Goal: Information Seeking & Learning: Learn about a topic

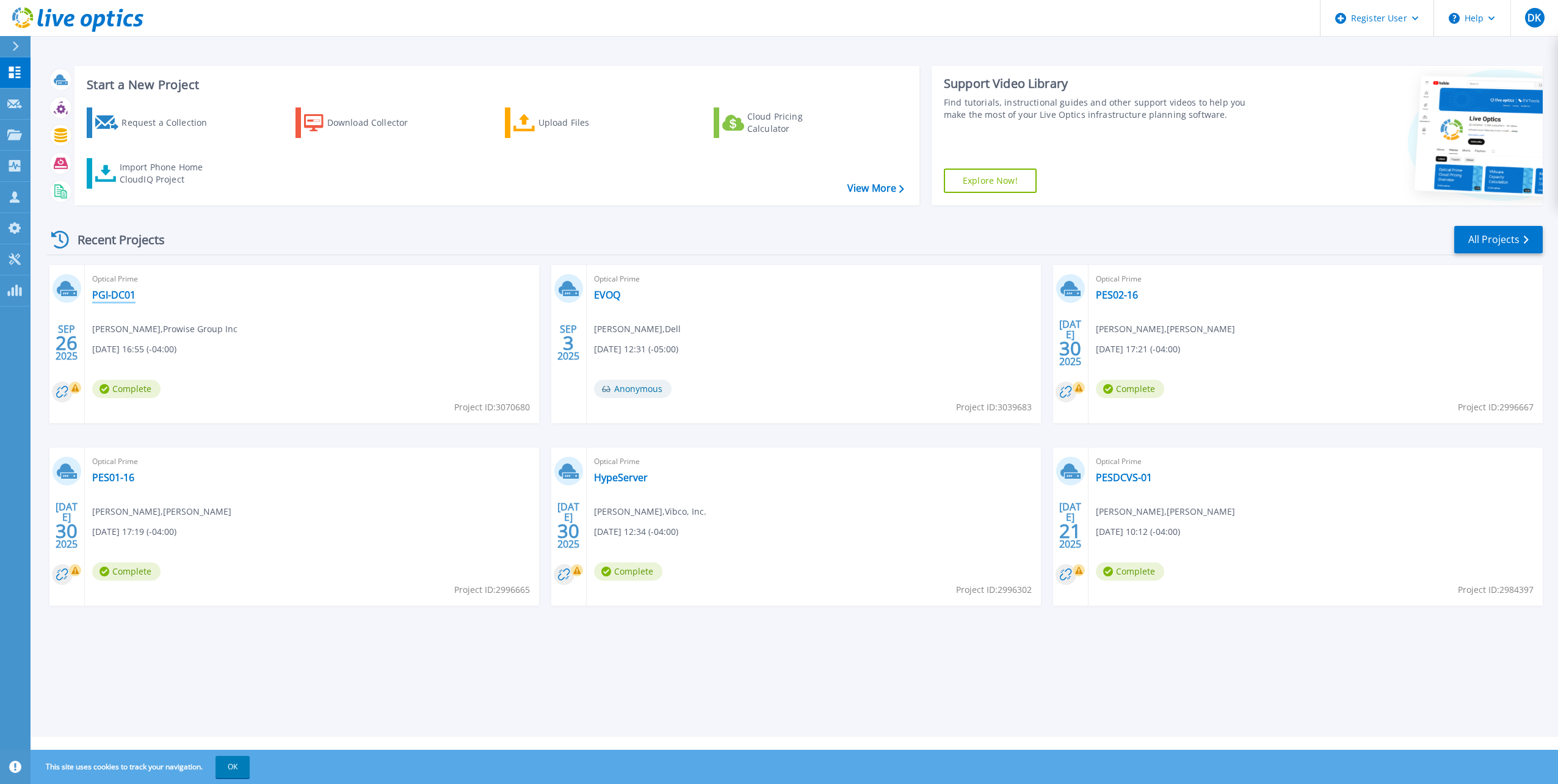
click at [122, 300] on link "PGI-DC01" at bounding box center [113, 295] width 43 height 12
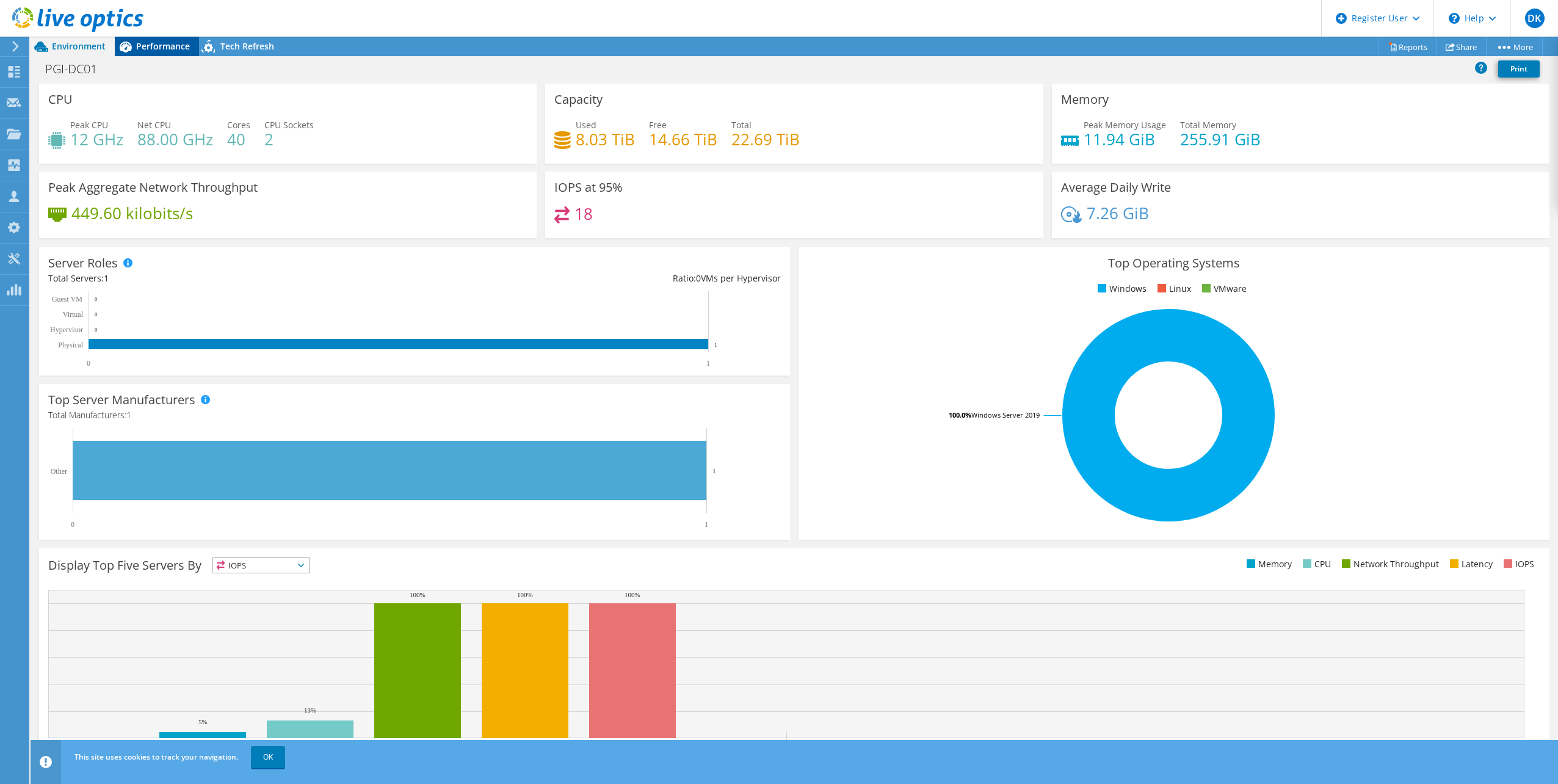
click at [176, 47] on span "Performance" at bounding box center [163, 46] width 54 height 11
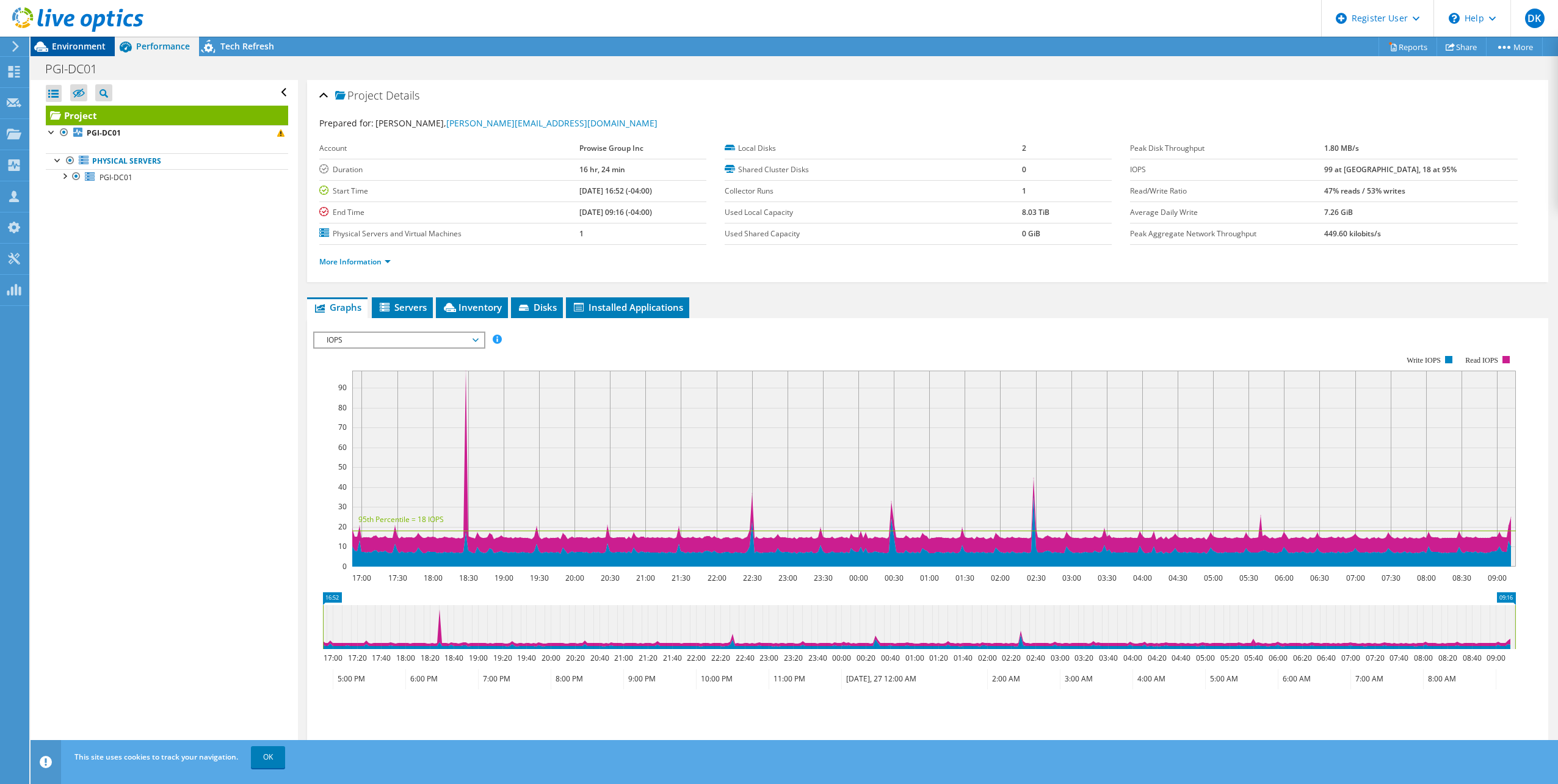
click at [61, 44] on span "Environment" at bounding box center [79, 46] width 54 height 11
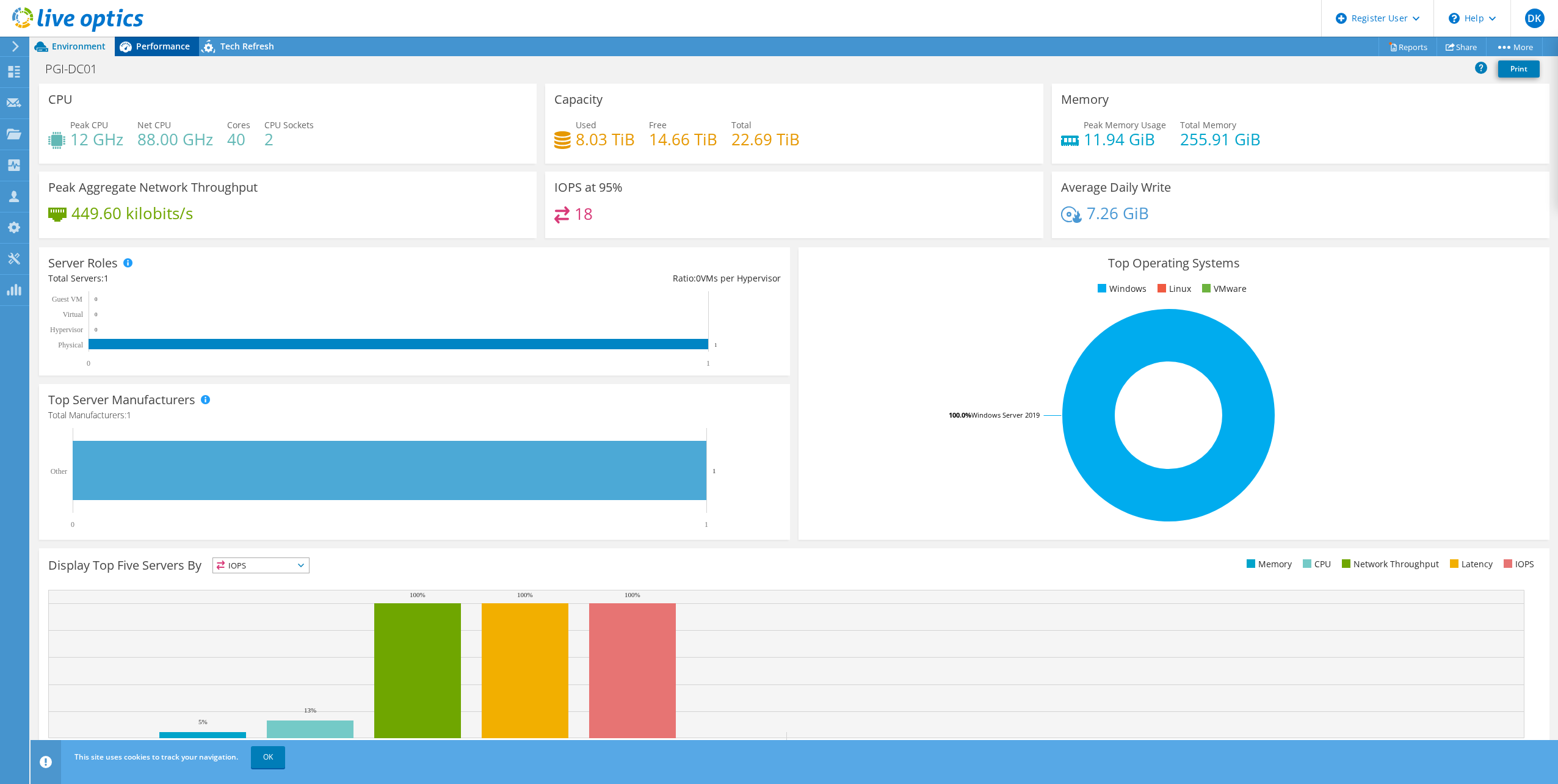
click at [158, 55] on div "Performance" at bounding box center [156, 46] width 84 height 19
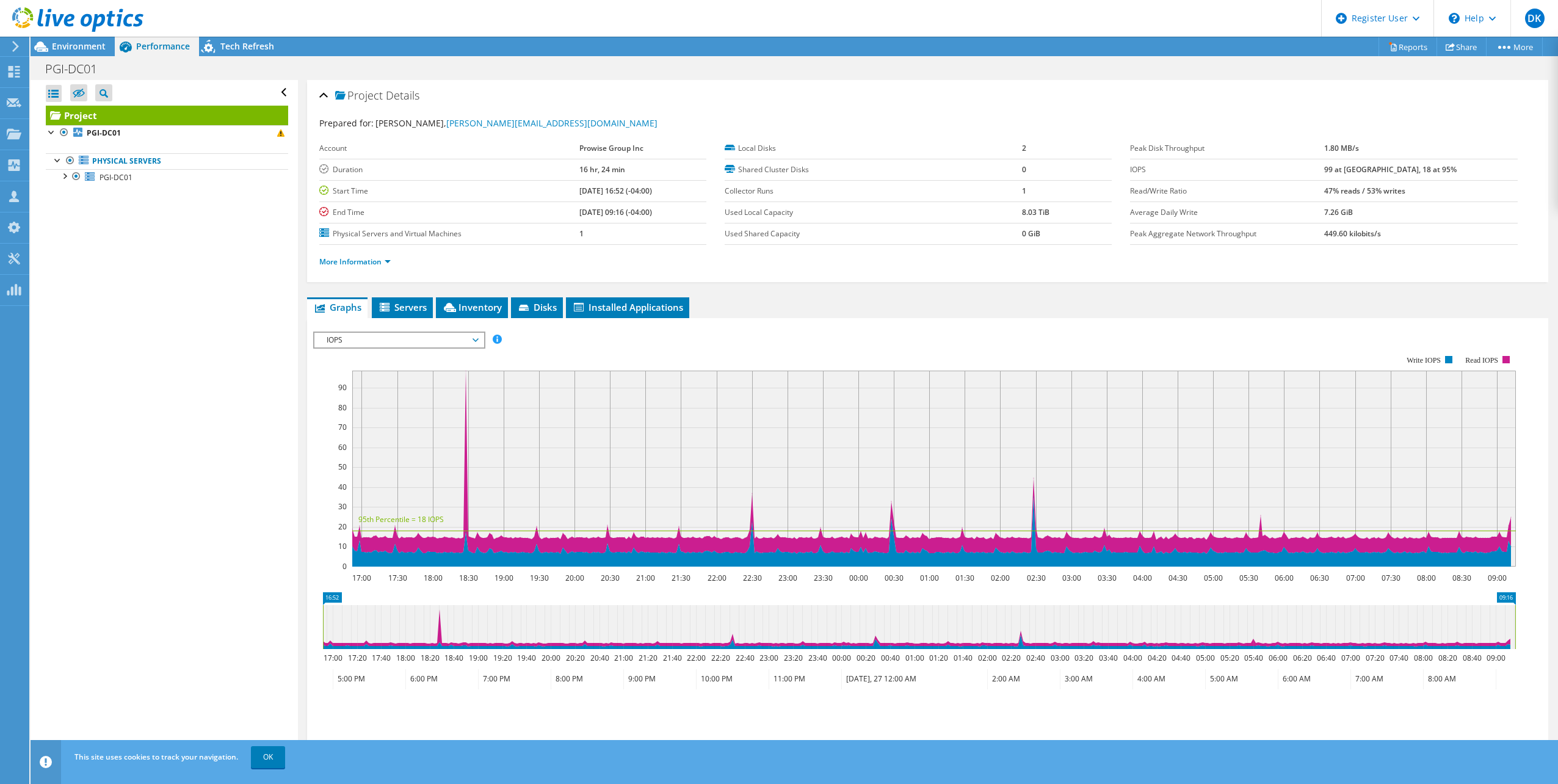
click at [363, 346] on span "IOPS" at bounding box center [399, 340] width 157 height 15
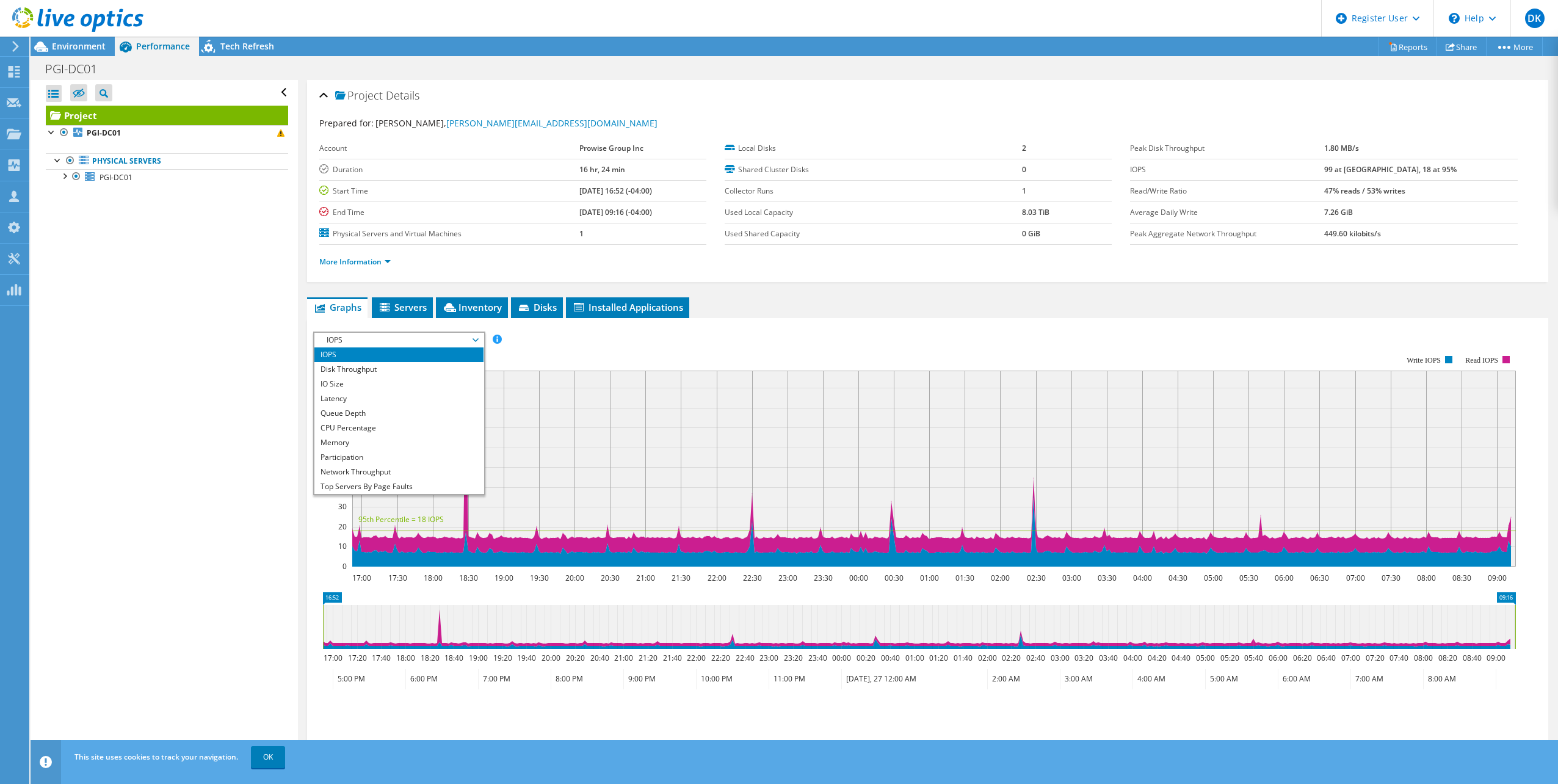
click at [284, 357] on div "Open All Close All Hide Excluded Nodes Project Tree Filter" at bounding box center [164, 420] width 267 height 680
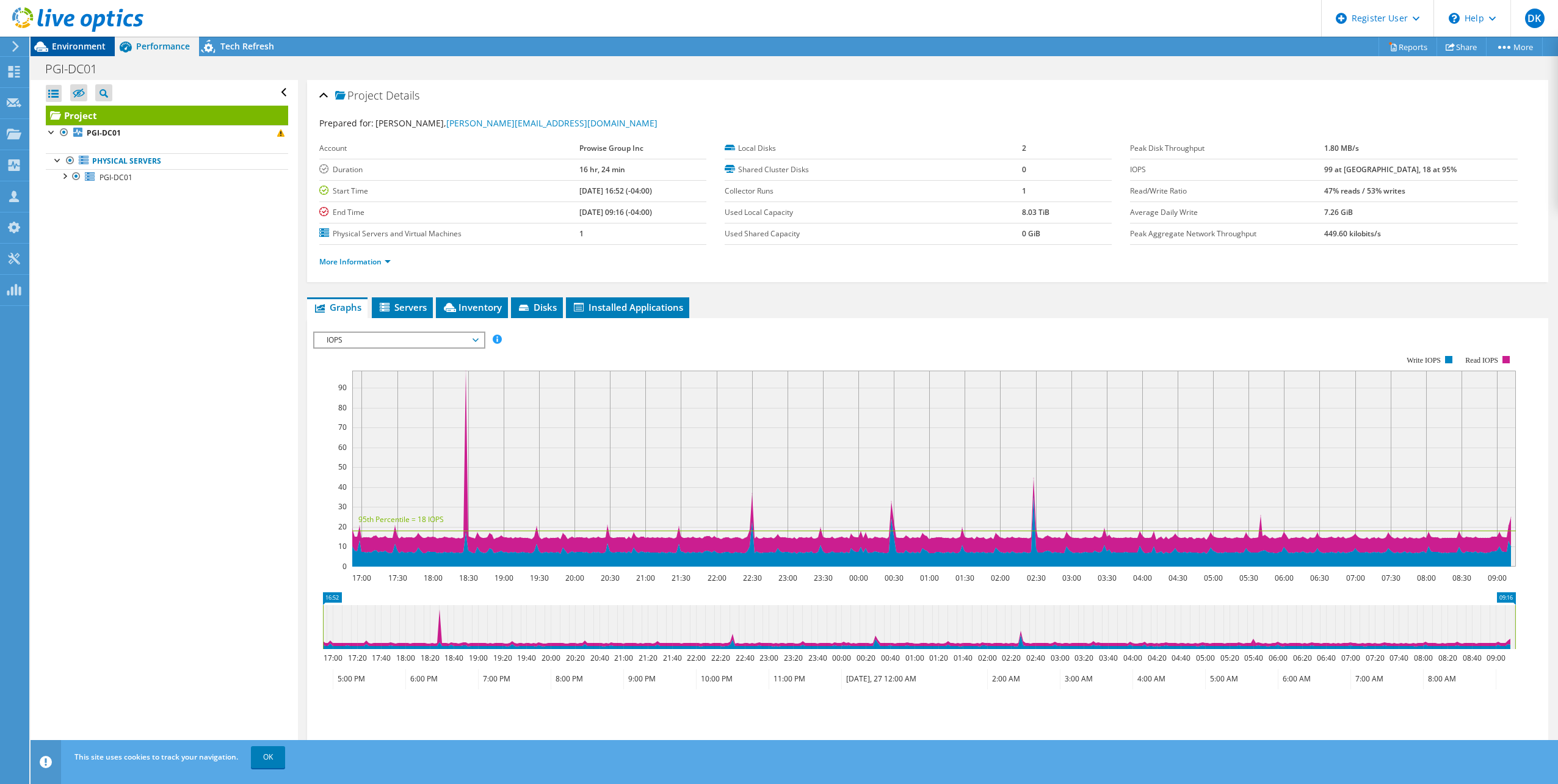
click at [75, 47] on span "Environment" at bounding box center [79, 46] width 54 height 11
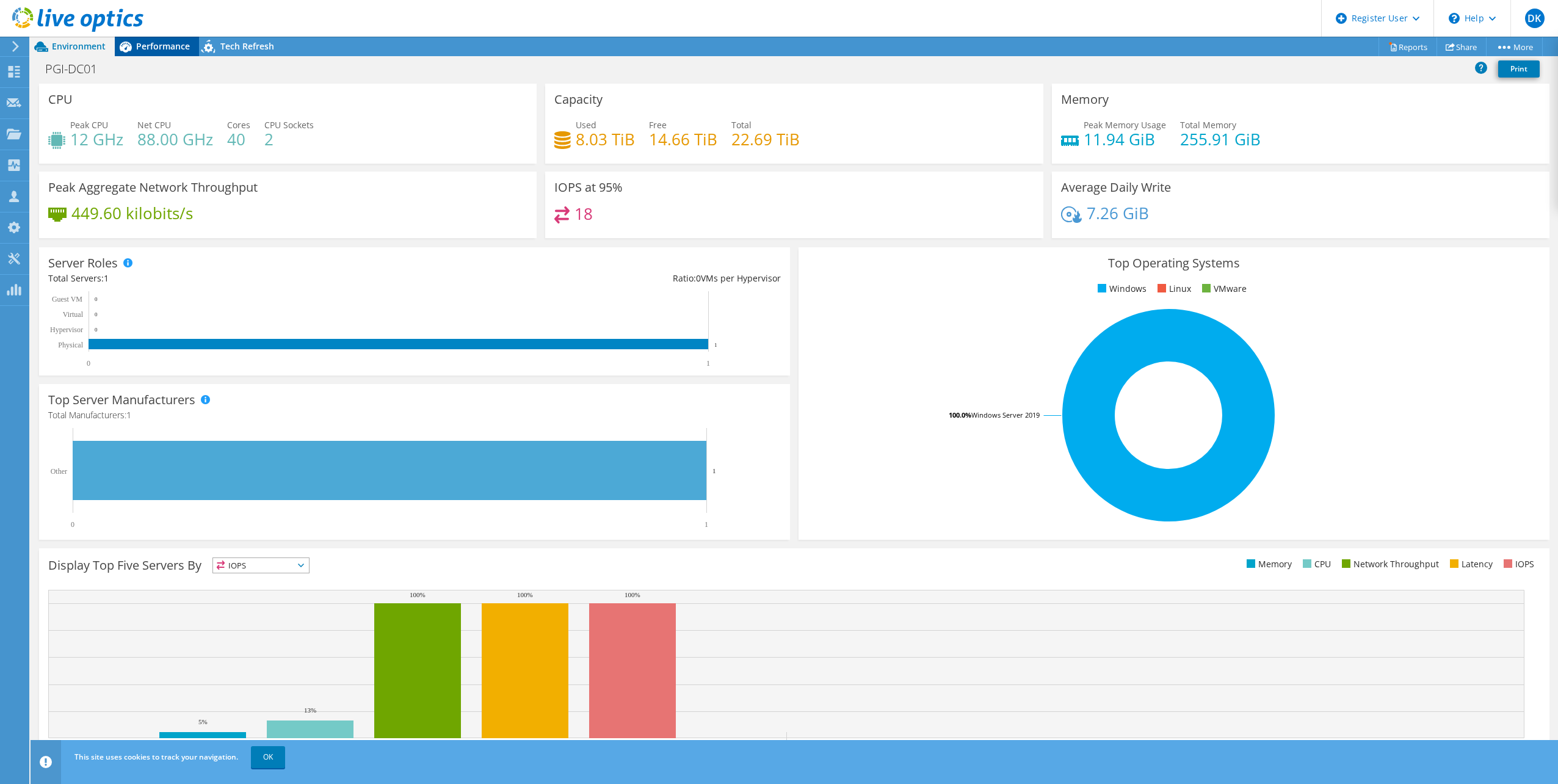
click at [153, 47] on span "Performance" at bounding box center [163, 46] width 54 height 11
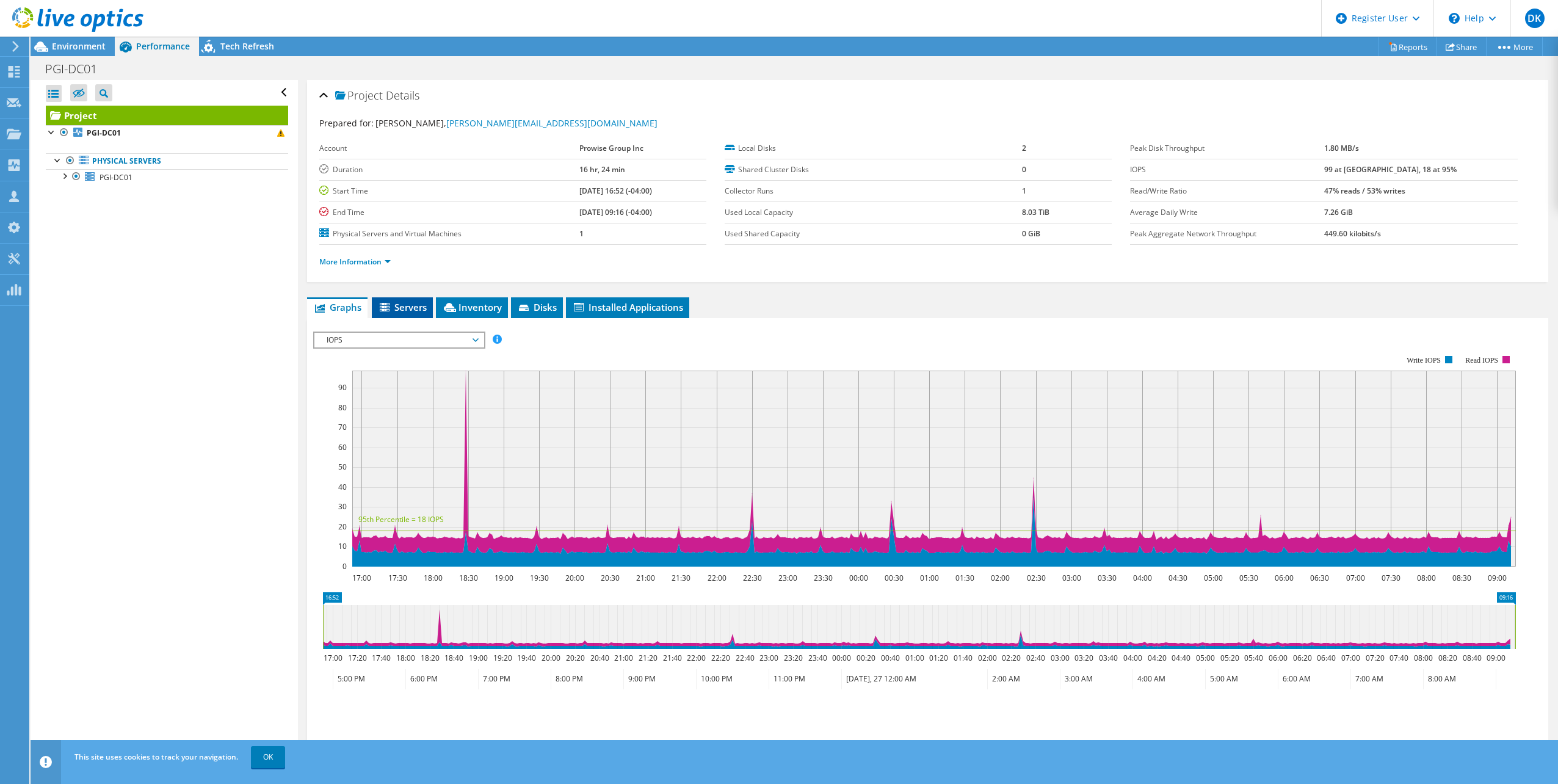
click at [409, 304] on span "Servers" at bounding box center [402, 307] width 49 height 12
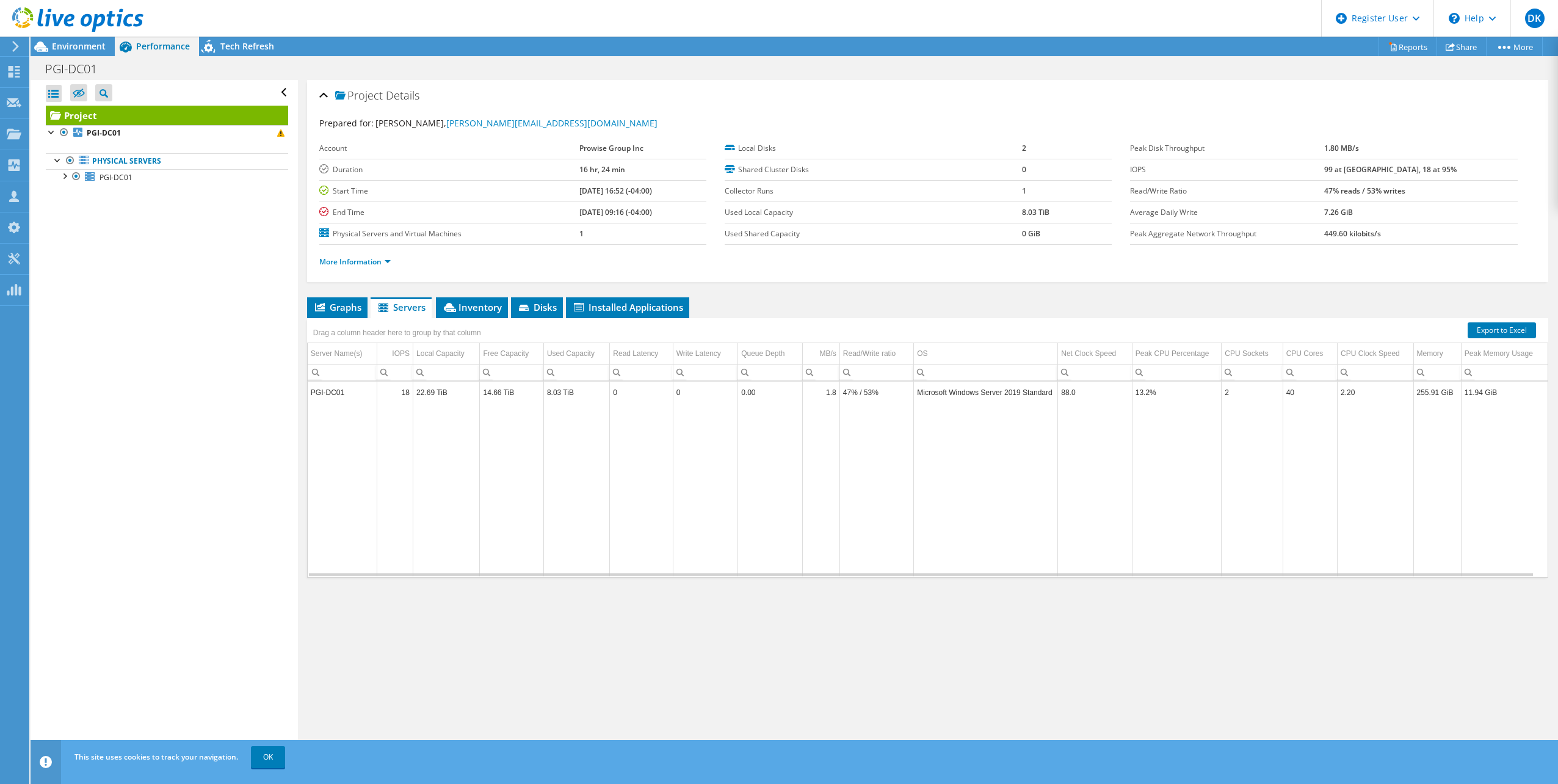
drag, startPoint x: 1052, startPoint y: 661, endPoint x: 928, endPoint y: 607, distance: 135.2
click at [1052, 661] on div "Project Details Prepared for: [PERSON_NAME], [PERSON_NAME][EMAIL_ADDRESS][DOMAI…" at bounding box center [927, 420] width 1259 height 680
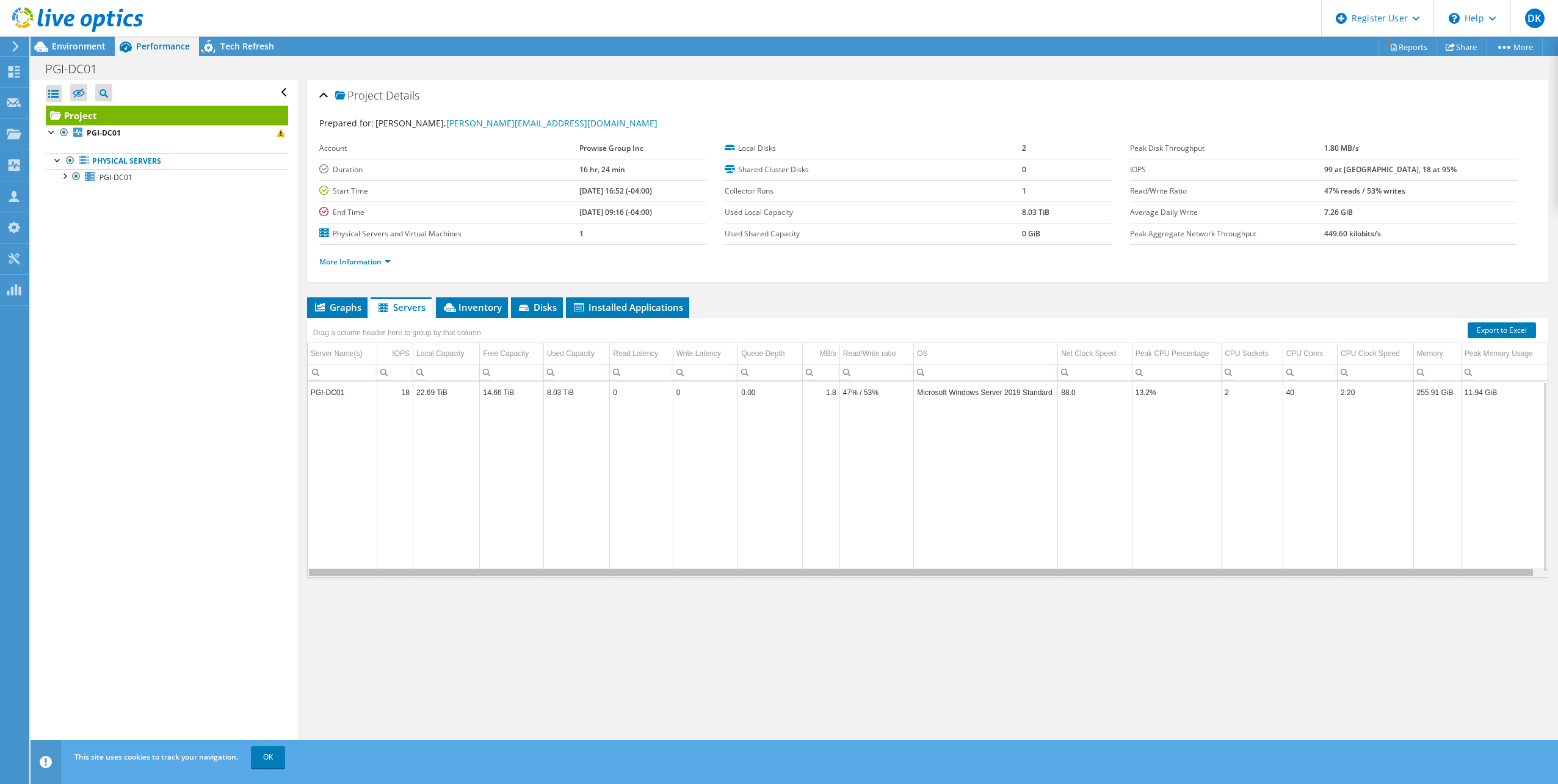
scroll to position [0, 4]
drag, startPoint x: 826, startPoint y: 575, endPoint x: 987, endPoint y: 569, distance: 161.1
click at [987, 569] on body "DK Dell User [PERSON_NAME] [PERSON_NAME][EMAIL_ADDRESS][PERSON_NAME][DOMAIN_NAM…" at bounding box center [779, 392] width 1558 height 784
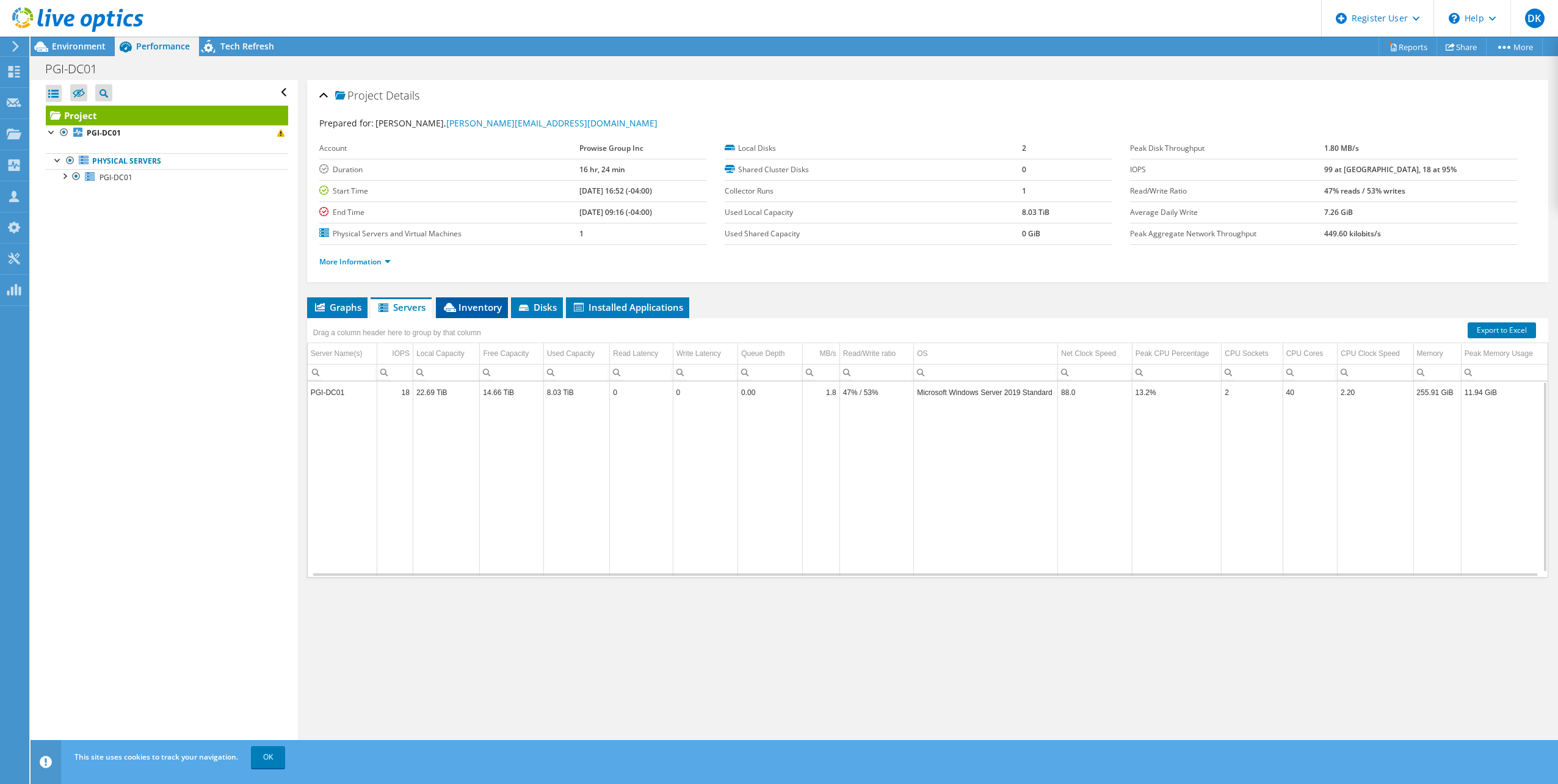
click at [482, 305] on span "Inventory" at bounding box center [473, 307] width 60 height 12
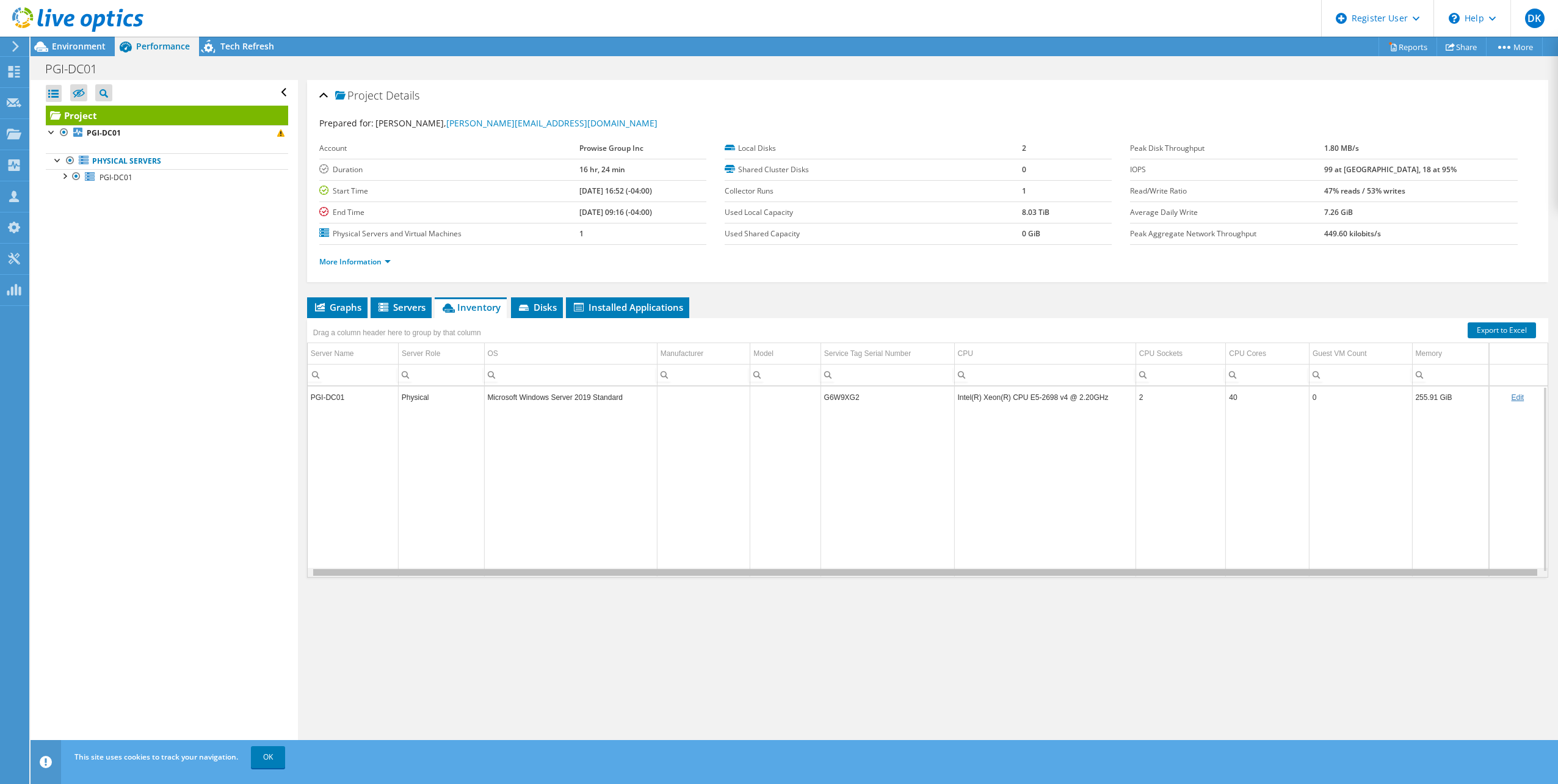
drag, startPoint x: 484, startPoint y: 573, endPoint x: 644, endPoint y: 574, distance: 160.0
click at [644, 574] on body "DK Dell User [PERSON_NAME] [PERSON_NAME][EMAIL_ADDRESS][PERSON_NAME][DOMAIN_NAM…" at bounding box center [779, 392] width 1558 height 784
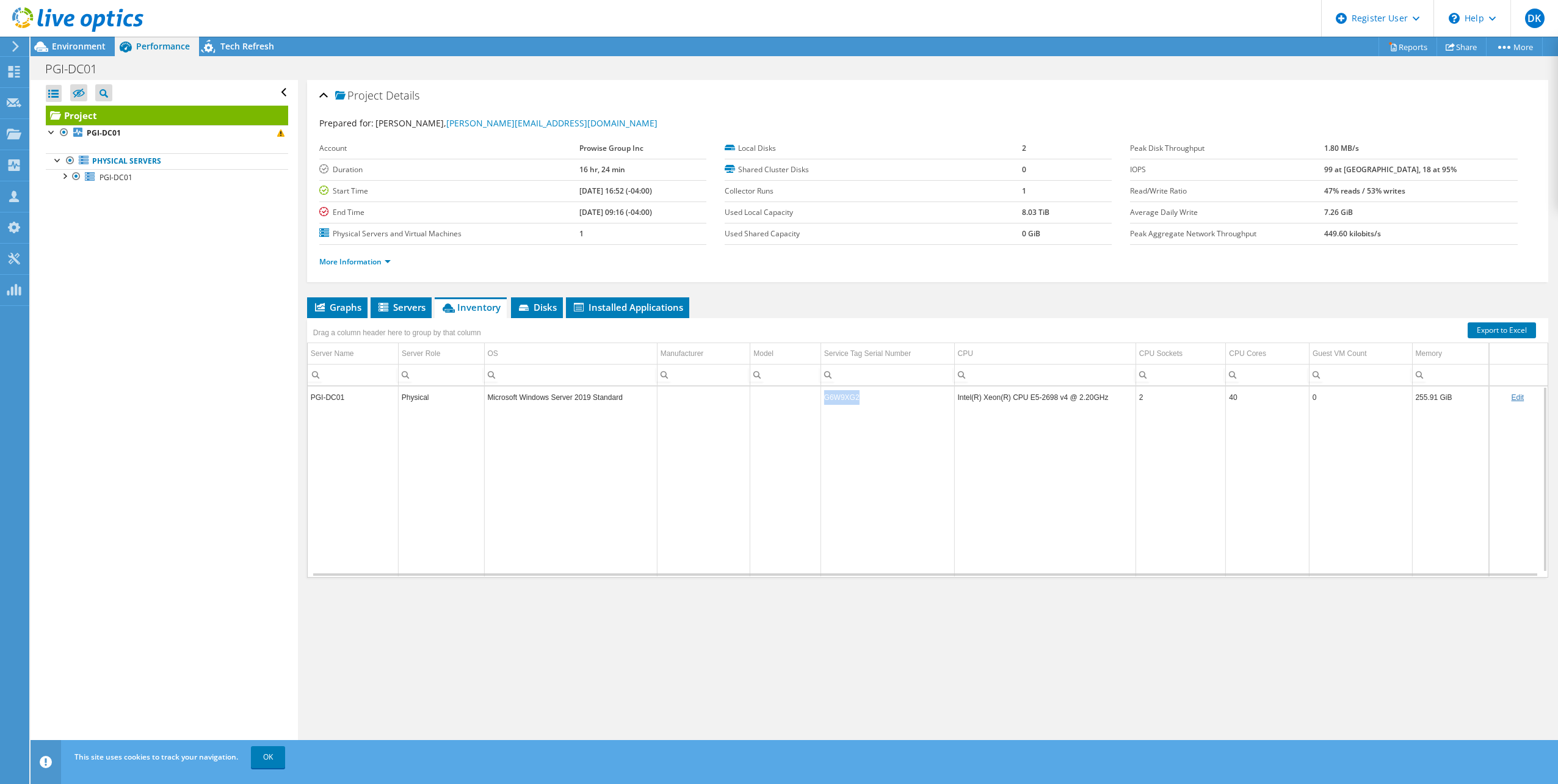
drag, startPoint x: 858, startPoint y: 398, endPoint x: 818, endPoint y: 398, distance: 40.0
click at [821, 398] on td "G6W9XG2" at bounding box center [887, 397] width 133 height 21
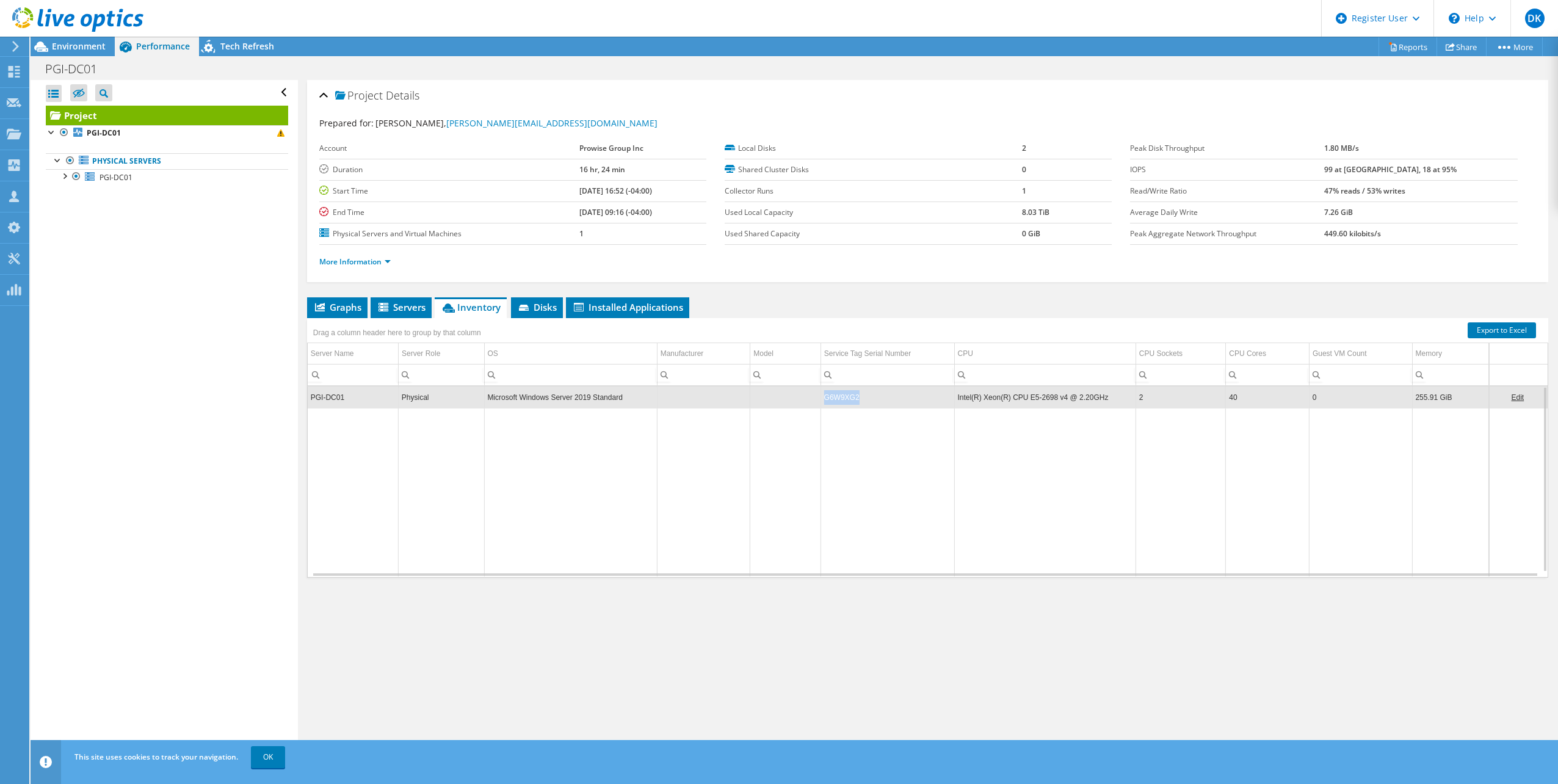
copy td "G6W9XG2"
click at [633, 303] on span "Installed Applications" at bounding box center [628, 307] width 111 height 12
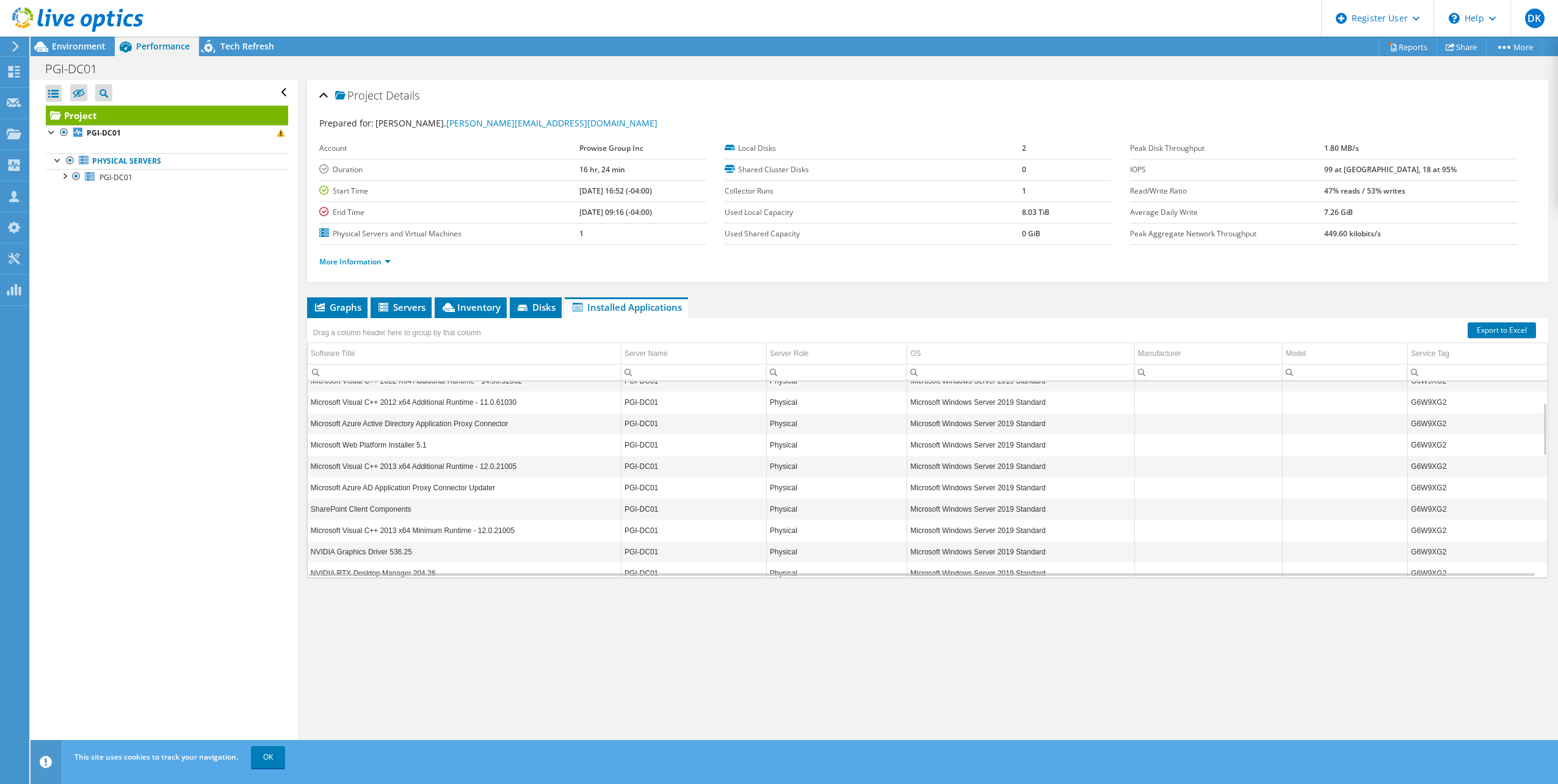
scroll to position [0, 0]
click at [338, 305] on span "Graphs" at bounding box center [337, 307] width 49 height 12
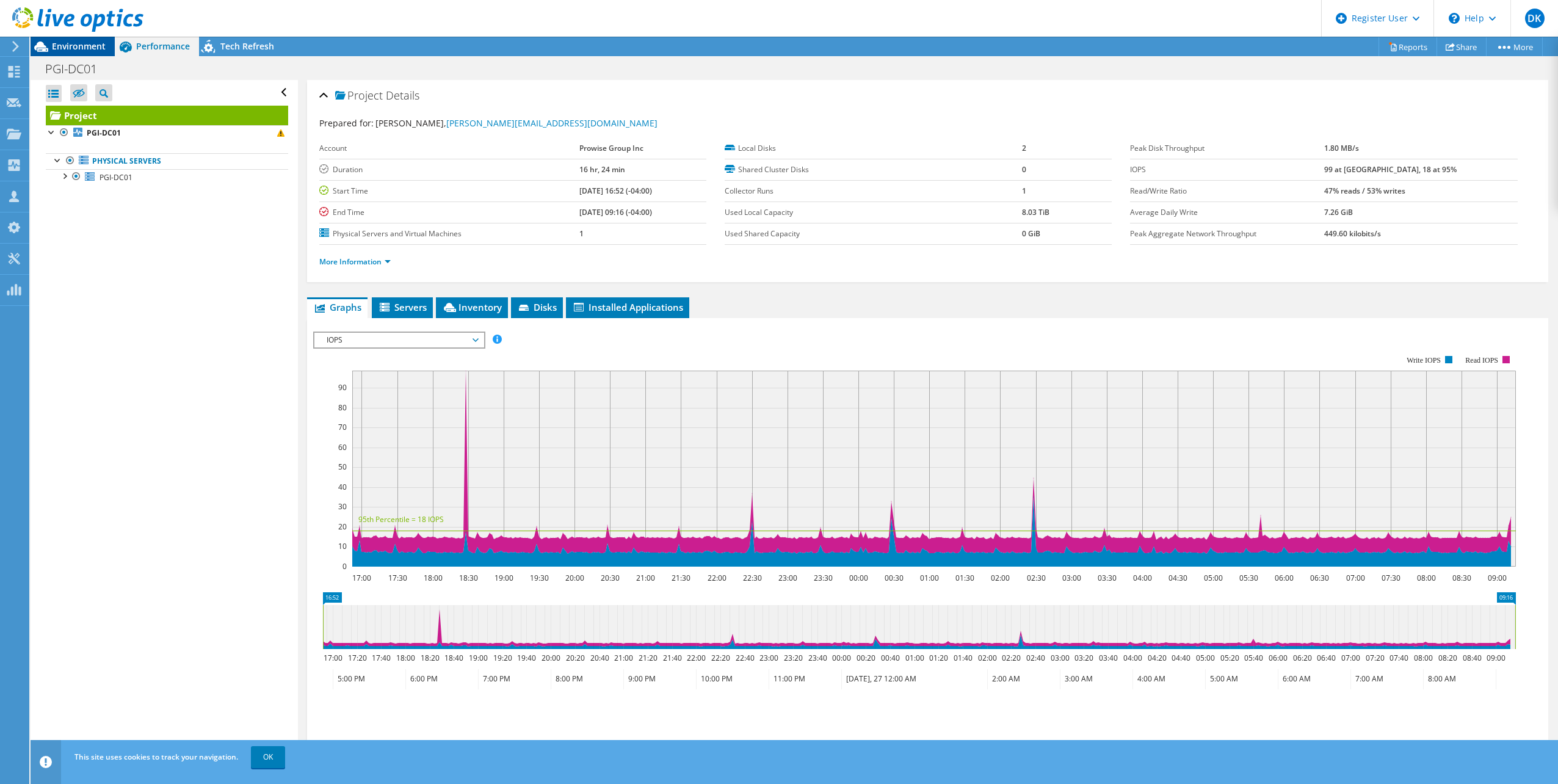
click at [54, 45] on span "Environment" at bounding box center [79, 46] width 54 height 11
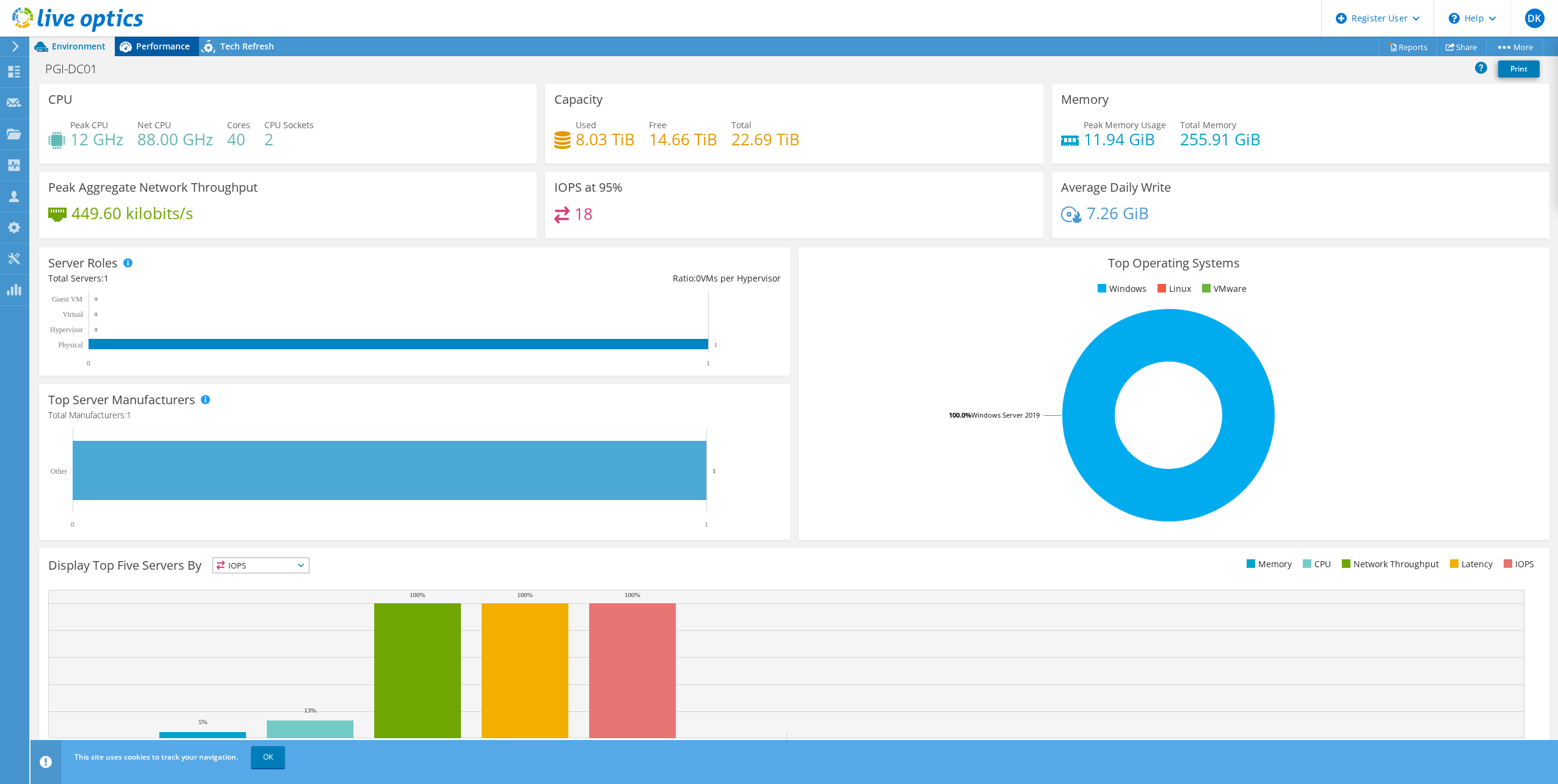
click at [159, 54] on div "Performance" at bounding box center [156, 46] width 84 height 19
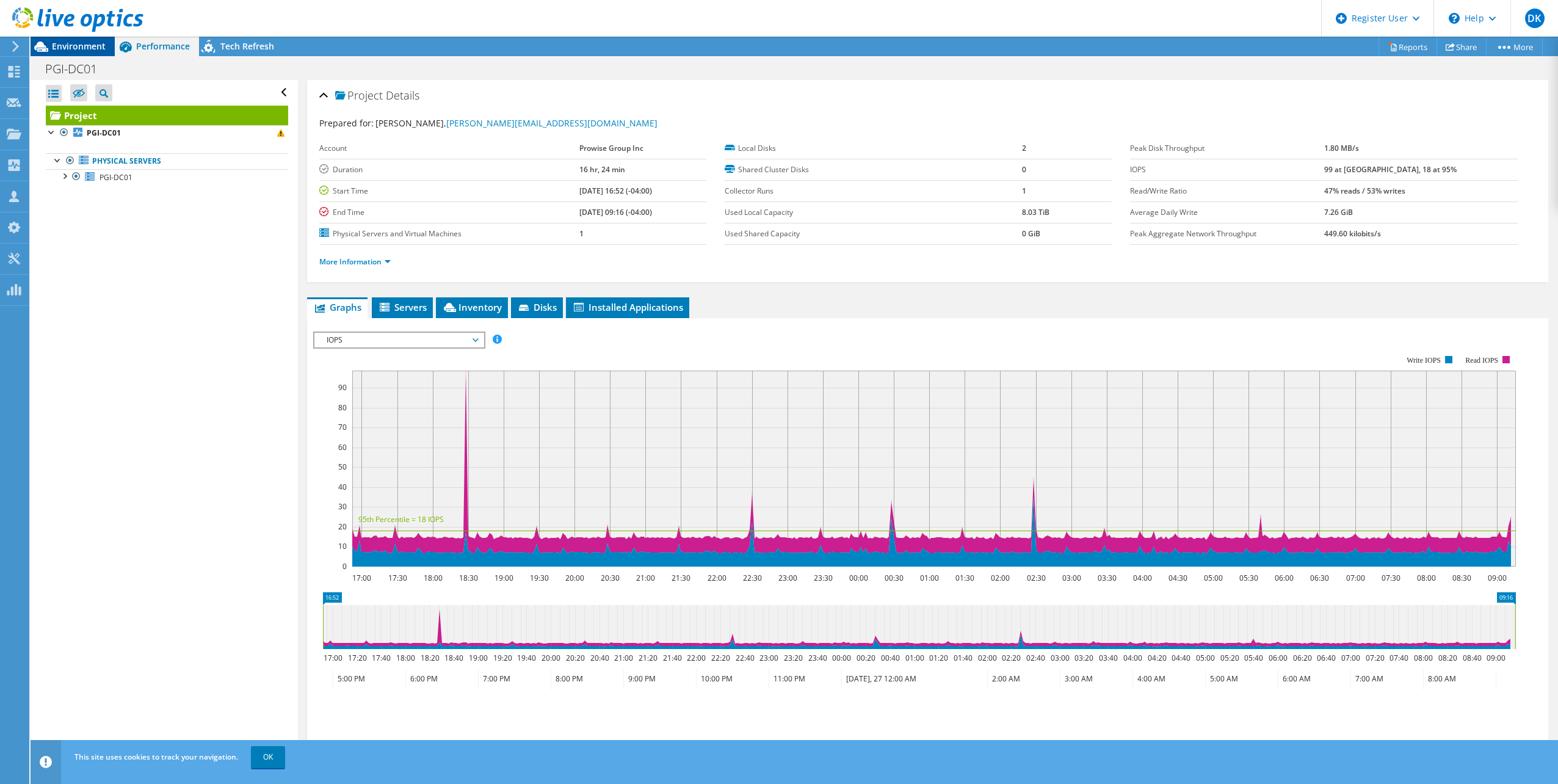
click at [92, 42] on span "Environment" at bounding box center [79, 46] width 54 height 11
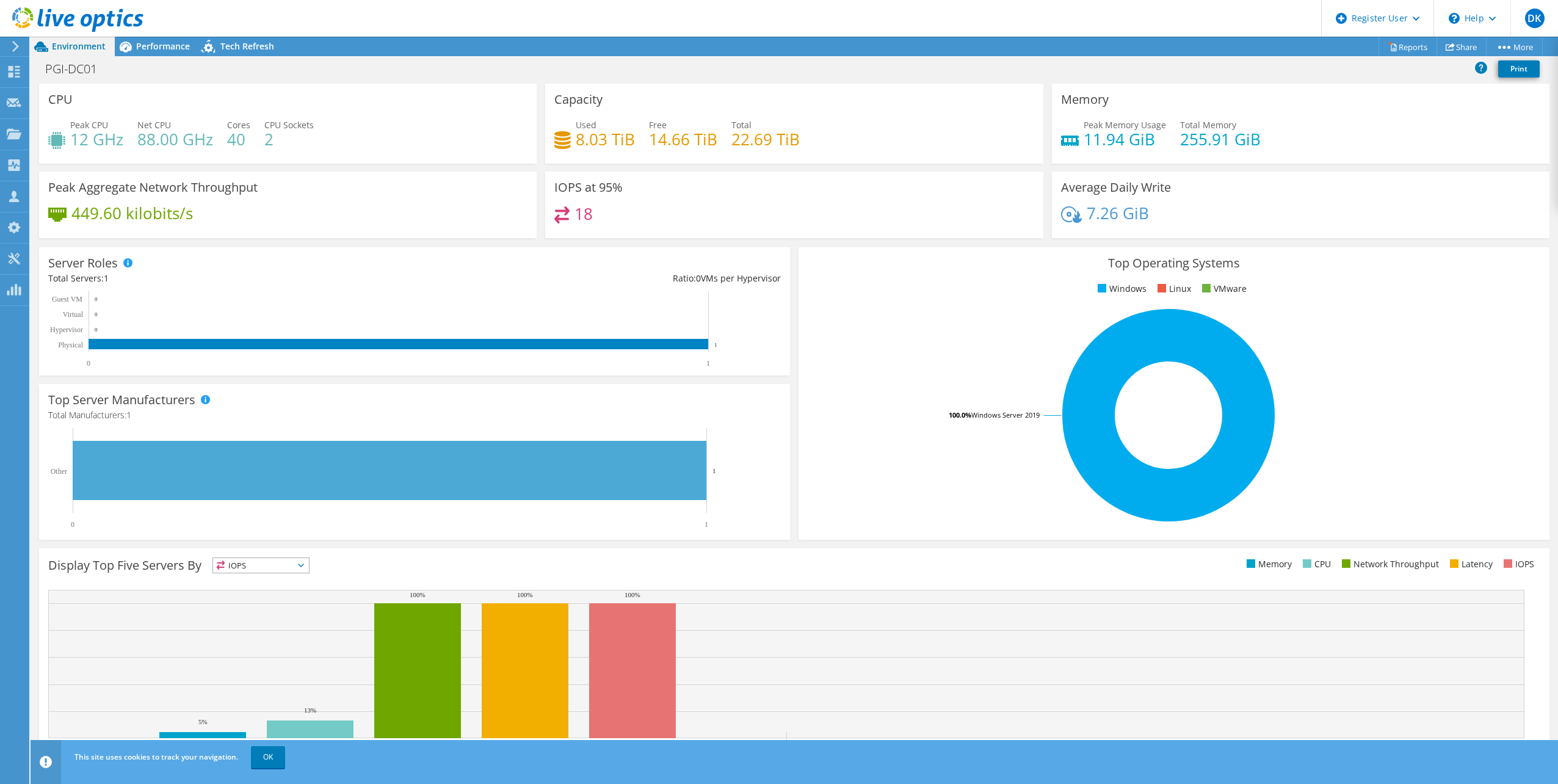
click at [236, 141] on h4 "40" at bounding box center [238, 139] width 23 height 13
drag, startPoint x: 139, startPoint y: 46, endPoint x: 224, endPoint y: 96, distance: 98.6
click at [139, 46] on span "Performance" at bounding box center [163, 46] width 54 height 11
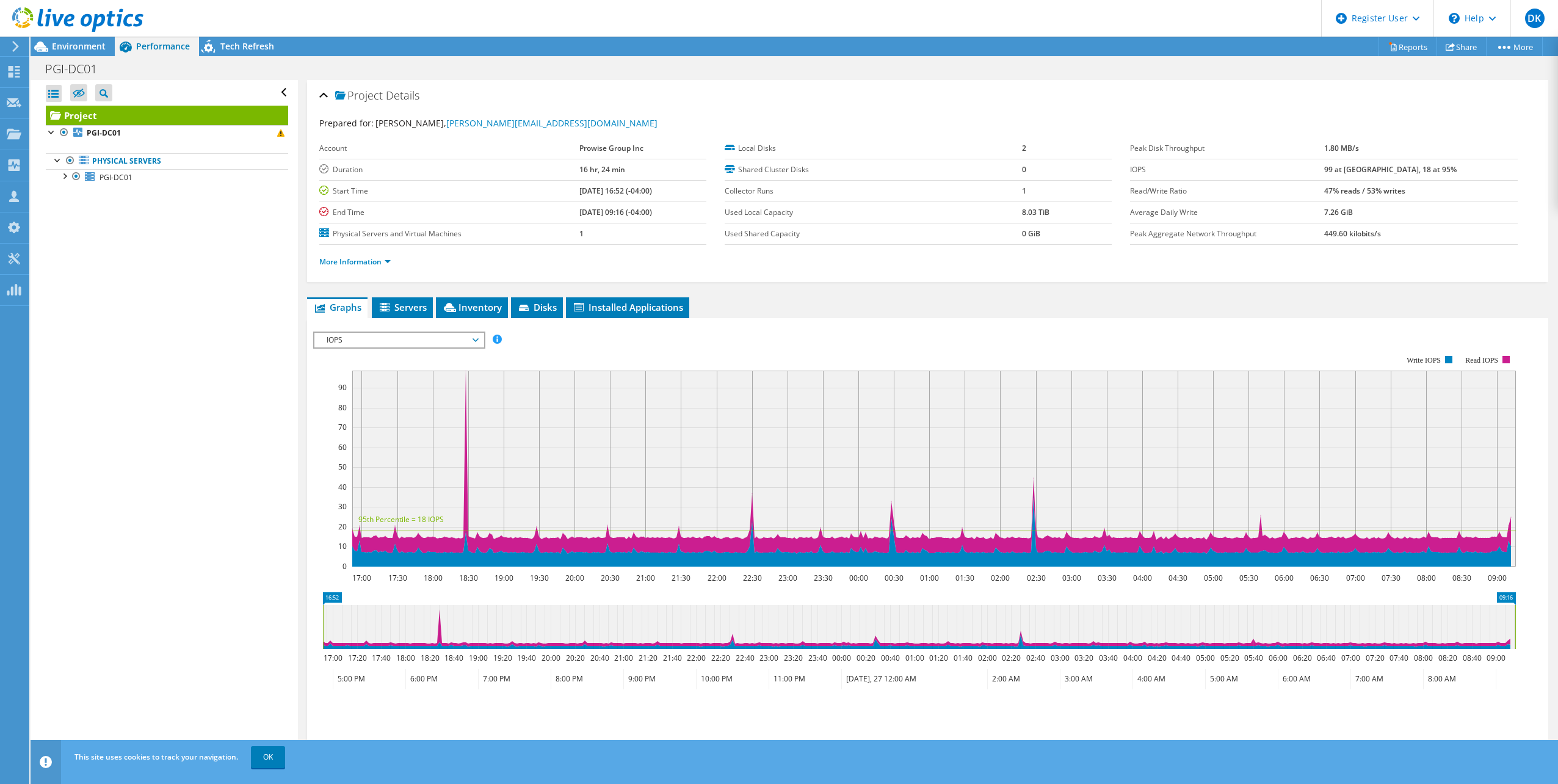
click at [367, 345] on span "IOPS" at bounding box center [399, 340] width 157 height 15
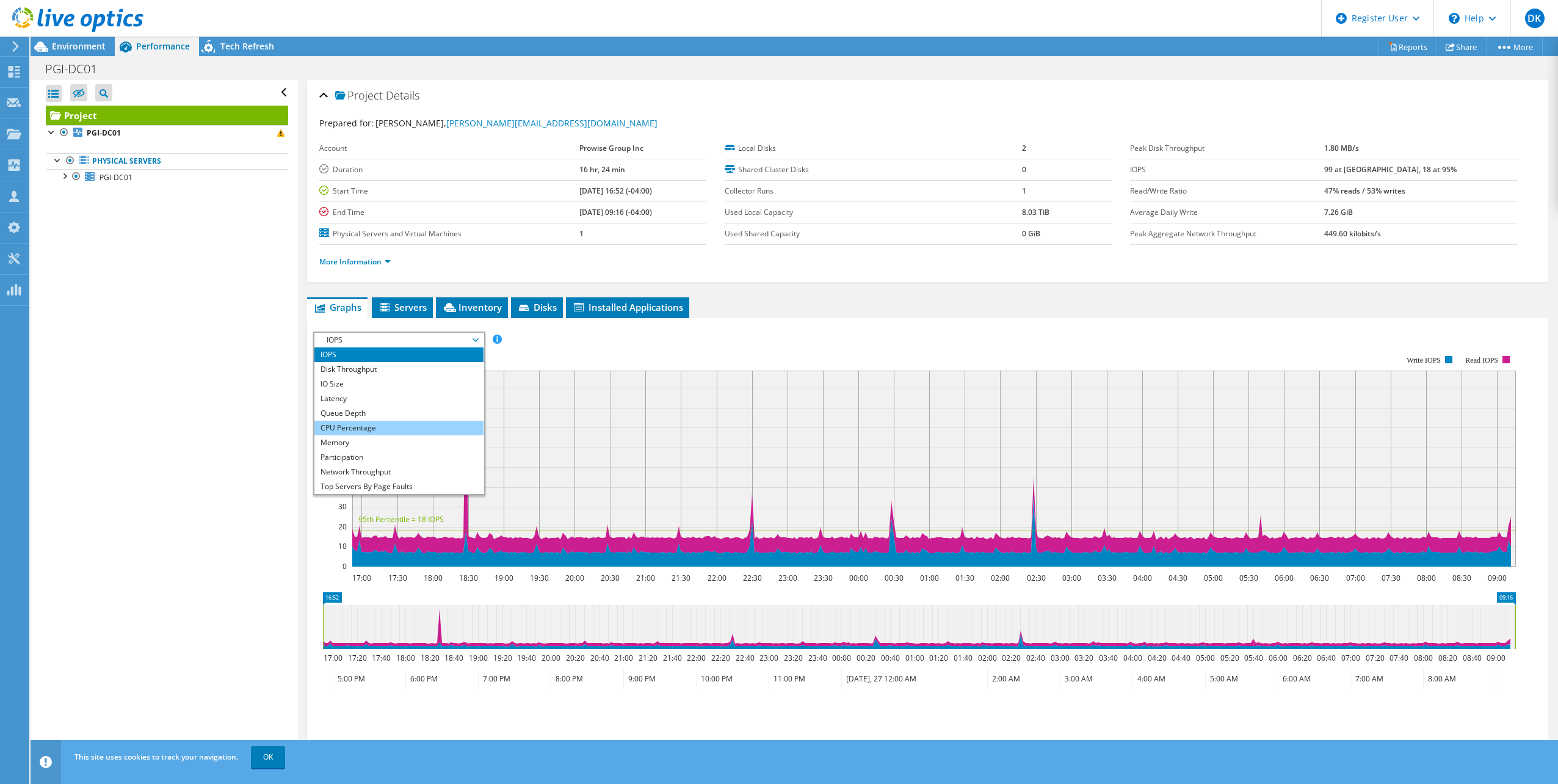
click at [382, 428] on li "CPU Percentage" at bounding box center [399, 427] width 170 height 15
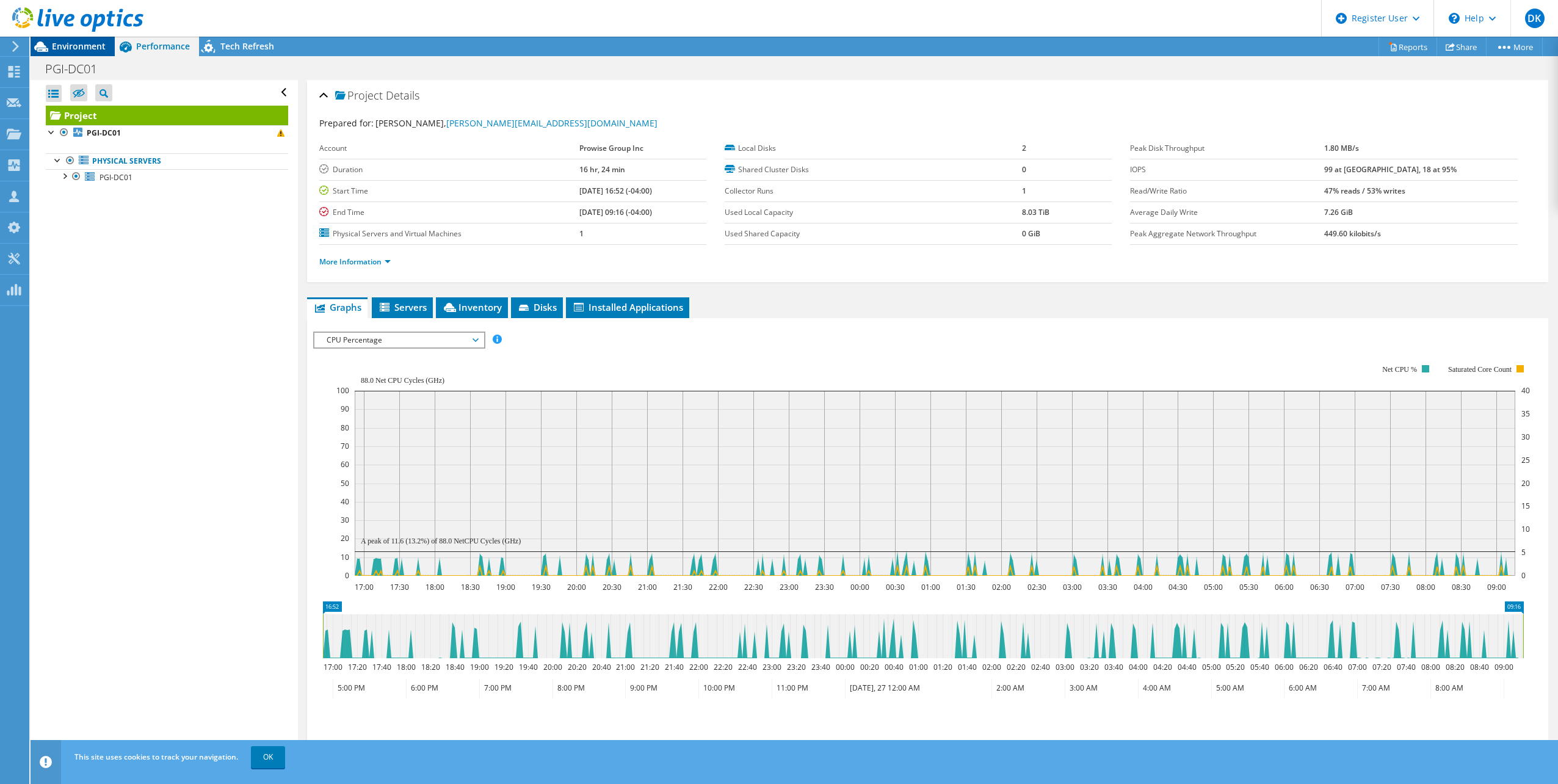
click at [57, 49] on span "Environment" at bounding box center [79, 46] width 54 height 11
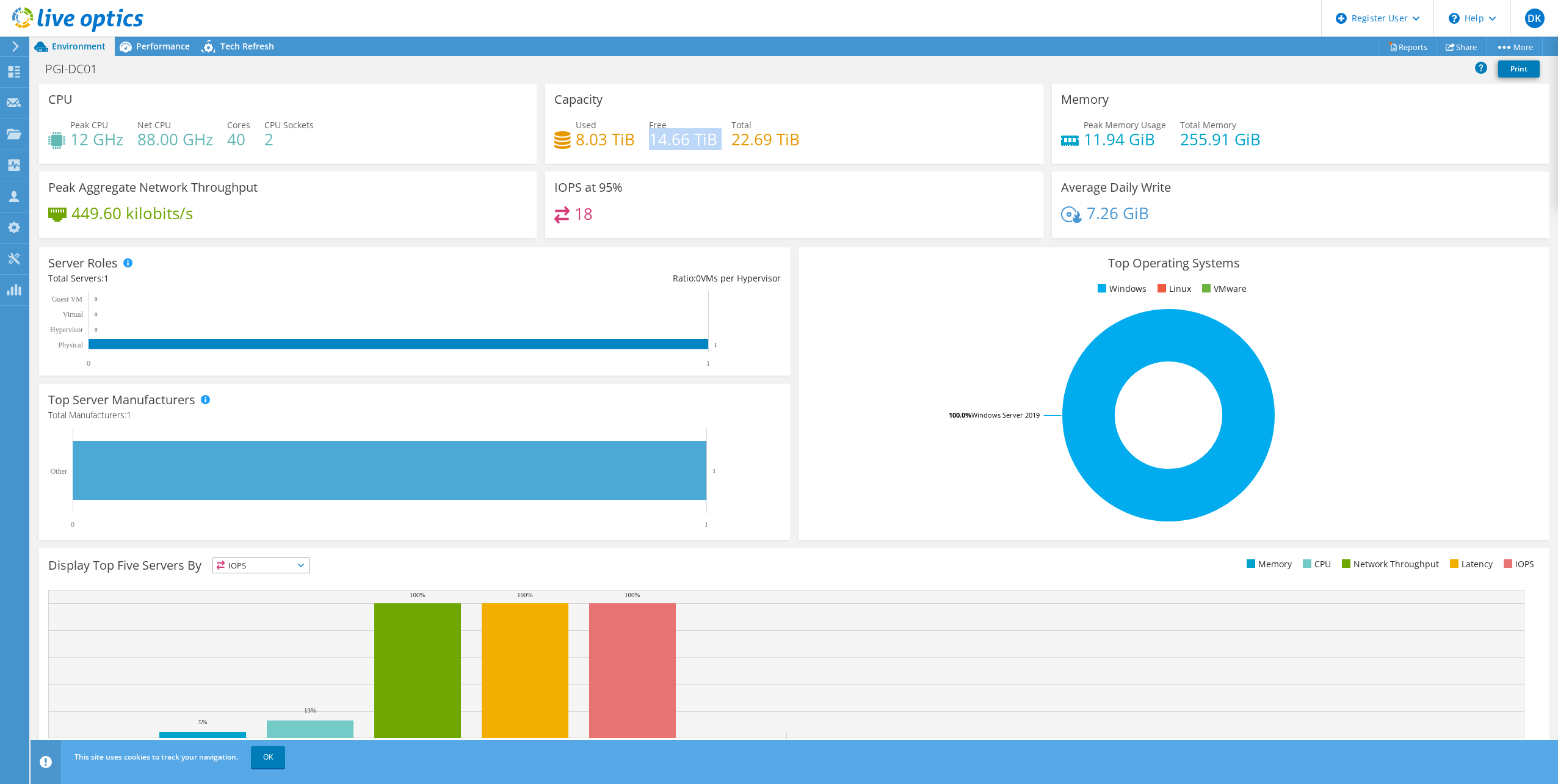
drag, startPoint x: 647, startPoint y: 141, endPoint x: 703, endPoint y: 150, distance: 56.7
click at [703, 150] on div "Used 8.03 TiB Free 14.66 TiB Total 22.69 TiB" at bounding box center [794, 138] width 480 height 40
drag, startPoint x: 703, startPoint y: 150, endPoint x: 688, endPoint y: 175, distance: 29.2
click at [688, 175] on div "IOPS at 95% 18" at bounding box center [793, 204] width 497 height 66
drag, startPoint x: 706, startPoint y: 138, endPoint x: 644, endPoint y: 138, distance: 62.0
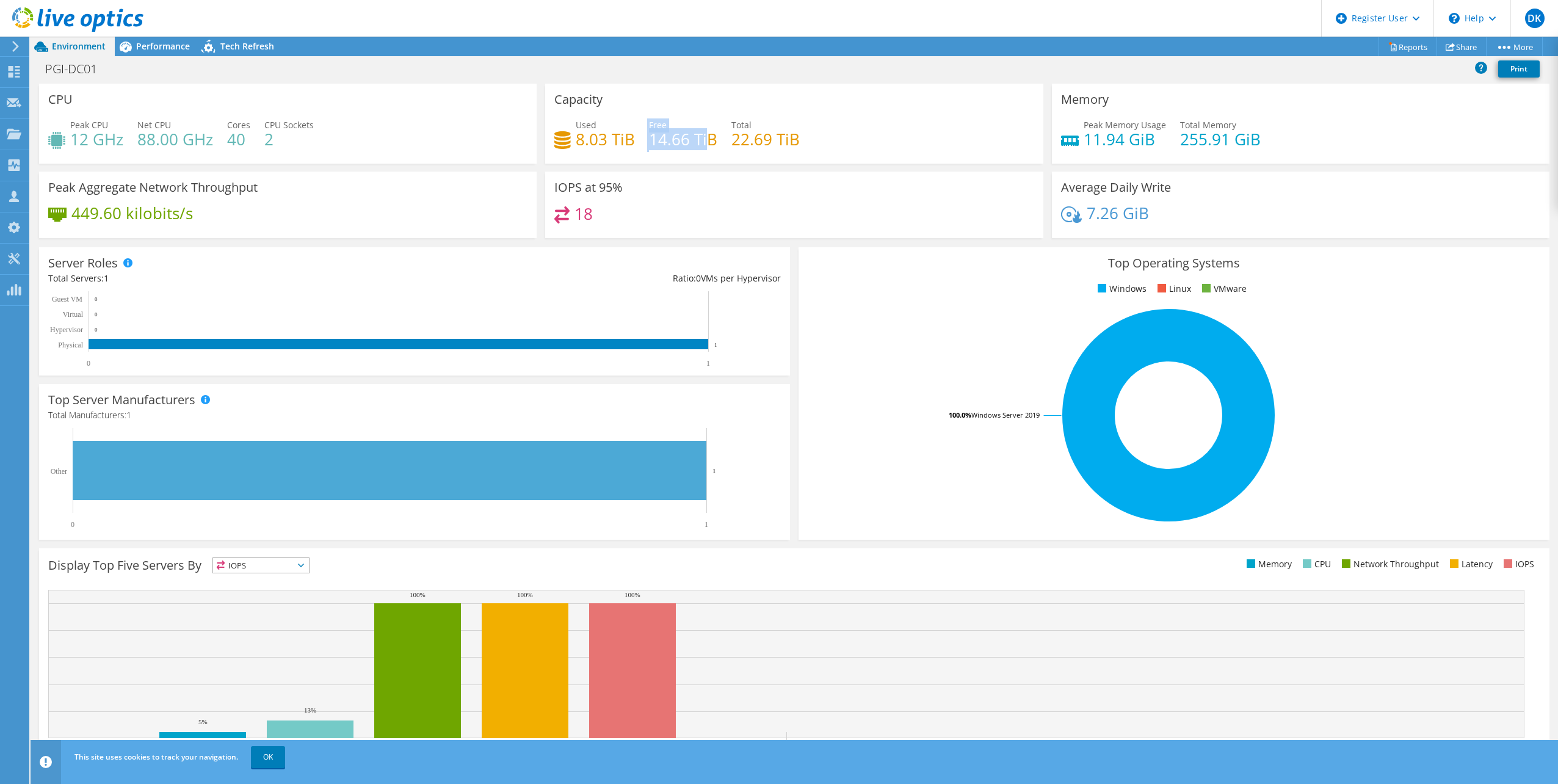
click at [644, 138] on div "Used 8.03 TiB Free 14.66 TiB Total 22.69 TiB" at bounding box center [794, 138] width 480 height 40
drag, startPoint x: 644, startPoint y: 138, endPoint x: 679, endPoint y: 162, distance: 42.4
click at [679, 162] on div "Capacity Used 8.03 TiB Free 14.66 TiB Total 22.69 TiB" at bounding box center [793, 124] width 497 height 80
click at [591, 142] on h4 "8.03 TiB" at bounding box center [605, 139] width 59 height 13
drag, startPoint x: 579, startPoint y: 138, endPoint x: 626, endPoint y: 149, distance: 48.3
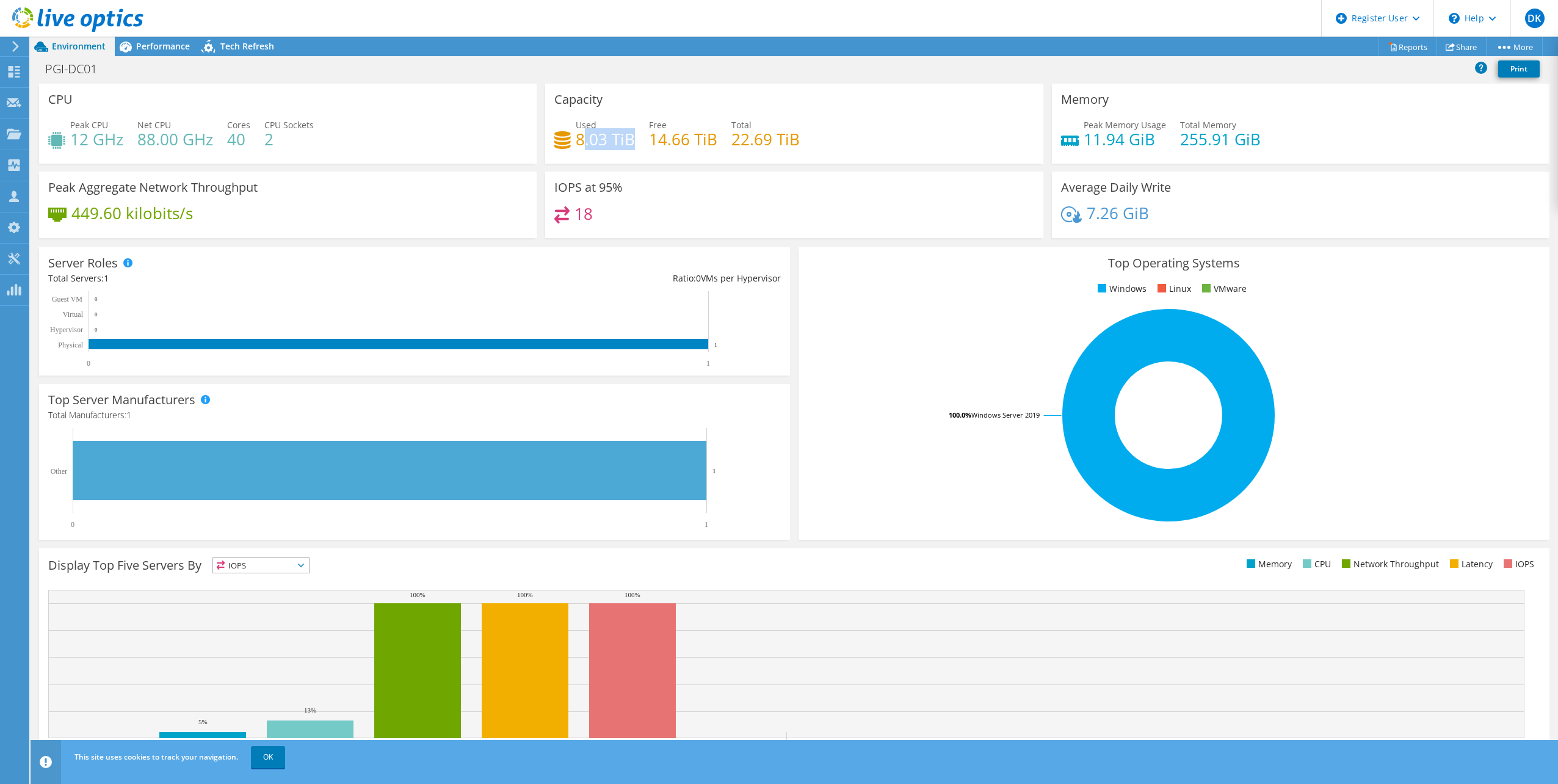
click at [626, 146] on h4 "8.03 TiB" at bounding box center [605, 139] width 59 height 13
drag, startPoint x: 626, startPoint y: 149, endPoint x: 775, endPoint y: 147, distance: 149.0
click at [771, 146] on h4 "22.69 TiB" at bounding box center [765, 139] width 68 height 13
drag, startPoint x: 805, startPoint y: 132, endPoint x: 724, endPoint y: 139, distance: 81.3
click at [724, 139] on div "Used 8.03 TiB Free 14.66 TiB Total 22.69 TiB" at bounding box center [794, 138] width 480 height 40
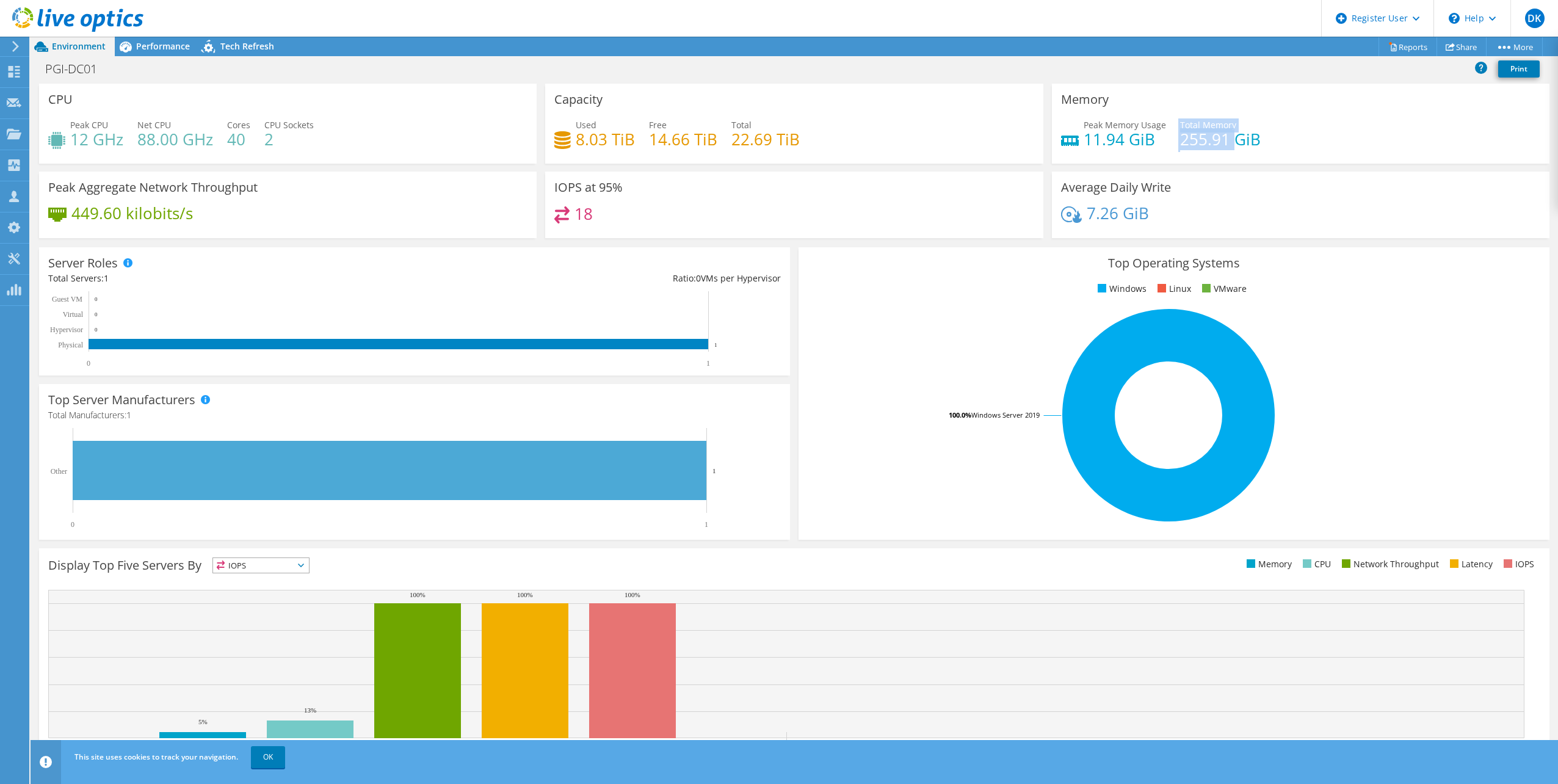
drag, startPoint x: 1168, startPoint y: 143, endPoint x: 1232, endPoint y: 146, distance: 64.1
click at [1232, 146] on div "Peak Memory Usage 11.94 GiB Total Memory 255.91 GiB" at bounding box center [1301, 138] width 480 height 40
drag, startPoint x: 1232, startPoint y: 146, endPoint x: 1258, endPoint y: 147, distance: 26.0
click at [1258, 147] on div "Peak Memory Usage 11.94 GiB Total Memory 255.91 GiB" at bounding box center [1301, 138] width 480 height 40
drag, startPoint x: 1166, startPoint y: 138, endPoint x: 1253, endPoint y: 154, distance: 88.5
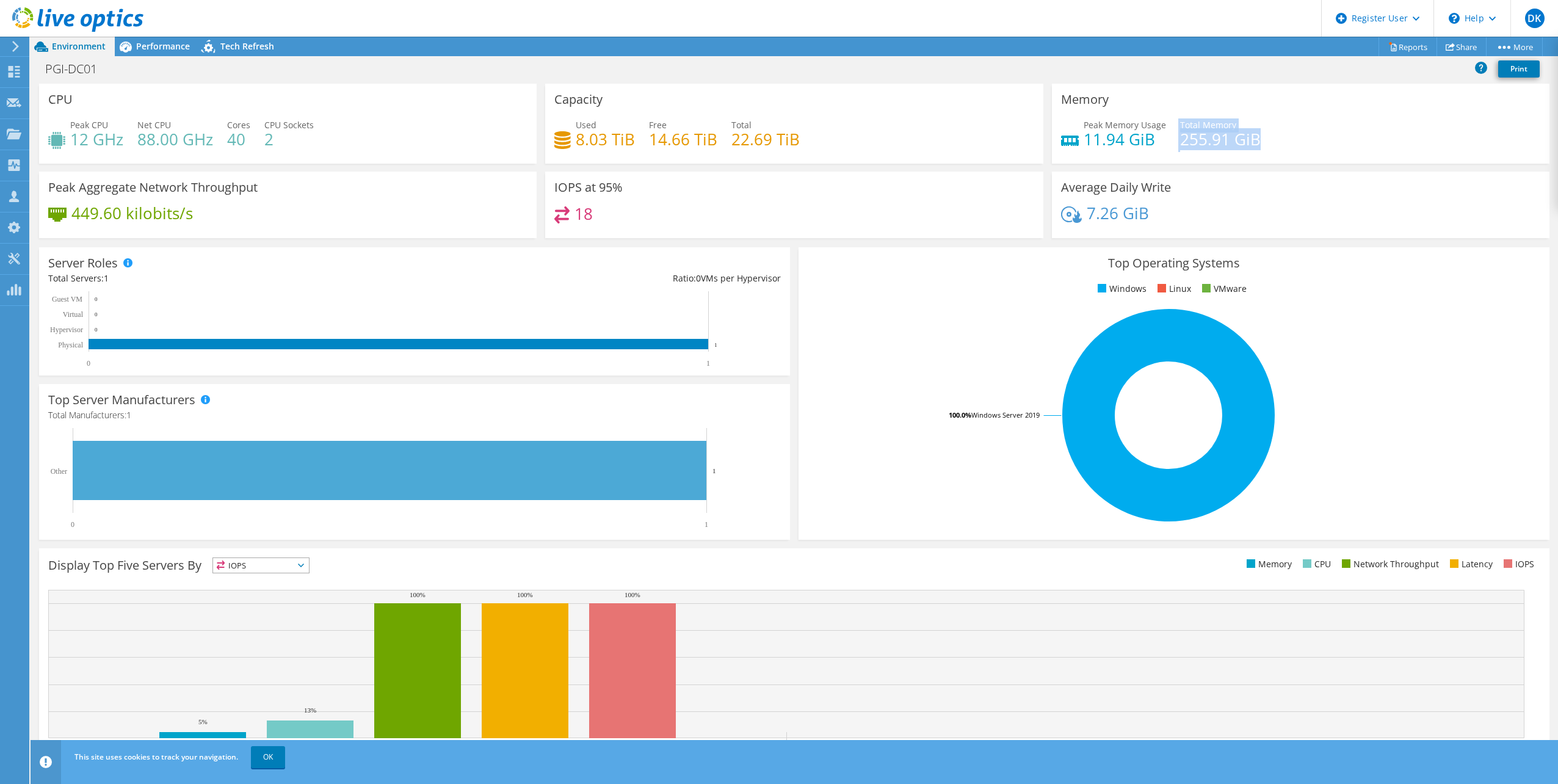
click at [1253, 154] on div "Peak Memory Usage 11.94 GiB Total Memory 255.91 GiB" at bounding box center [1301, 138] width 480 height 40
click at [1140, 133] on h4 "11.94 GiB" at bounding box center [1124, 139] width 82 height 13
drag, startPoint x: 1084, startPoint y: 139, endPoint x: 1112, endPoint y: 143, distance: 28.3
click at [1112, 143] on h4 "11.94 GiB" at bounding box center [1124, 139] width 82 height 13
drag, startPoint x: 594, startPoint y: 213, endPoint x: 545, endPoint y: 217, distance: 49.2
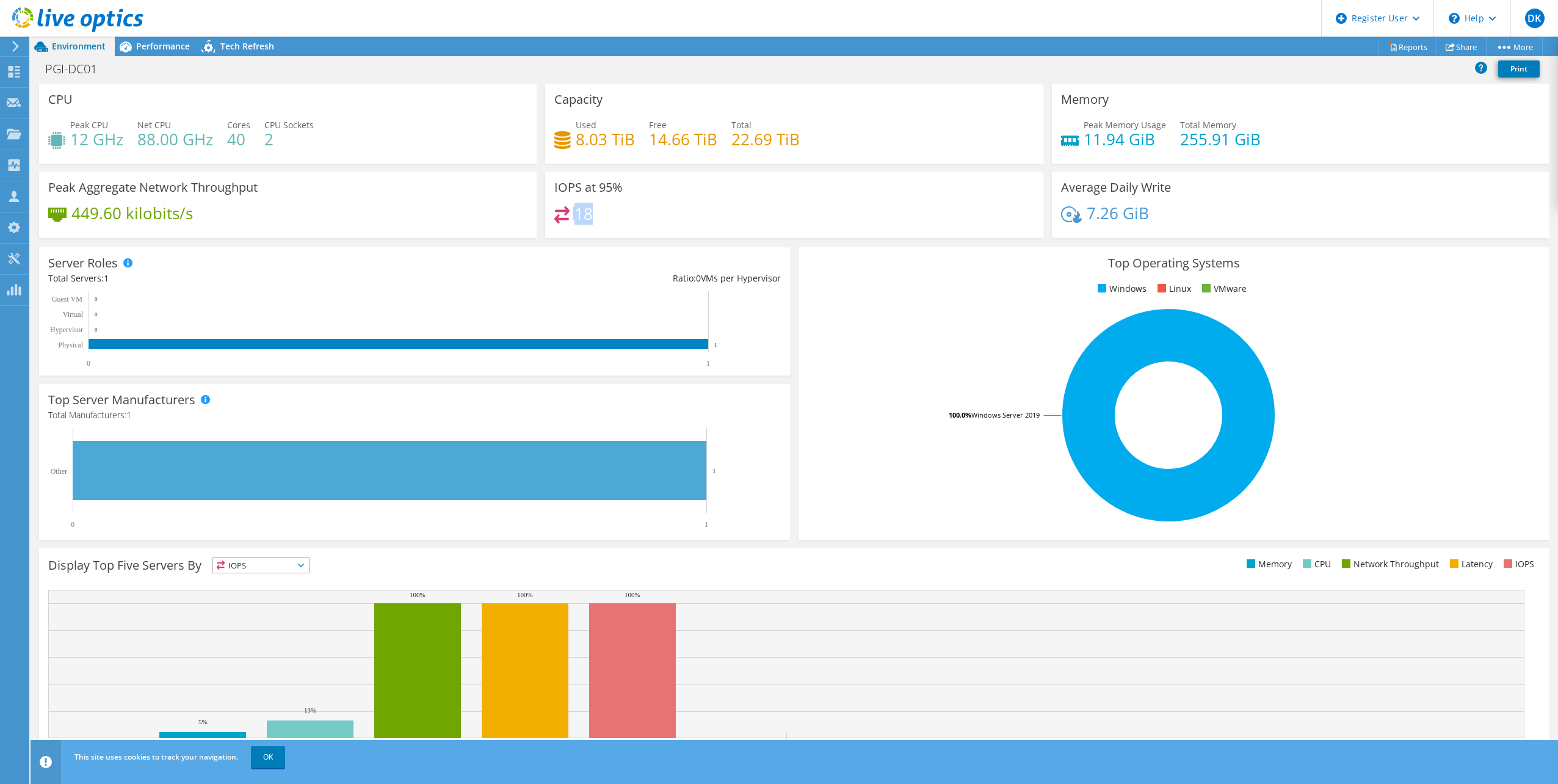
click at [545, 217] on div "IOPS at 95% 18" at bounding box center [793, 204] width 497 height 66
click at [610, 215] on div "18" at bounding box center [794, 220] width 480 height 26
drag, startPoint x: 592, startPoint y: 208, endPoint x: 557, endPoint y: 197, distance: 36.7
click at [557, 197] on div "IOPS at 95% 18" at bounding box center [793, 204] width 497 height 66
click at [154, 50] on span "Performance" at bounding box center [163, 46] width 54 height 11
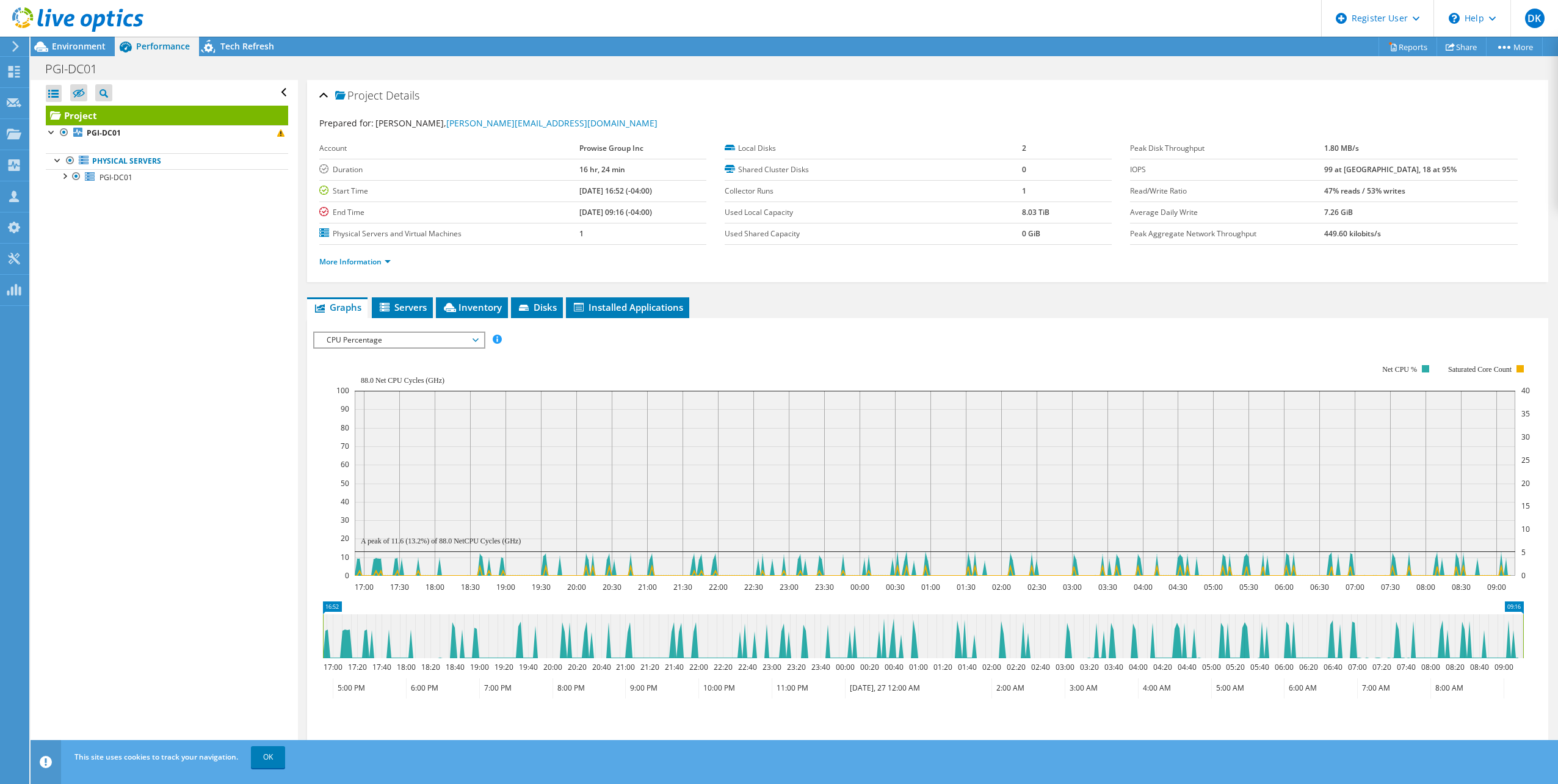
click at [404, 345] on span "CPU Percentage" at bounding box center [399, 340] width 157 height 15
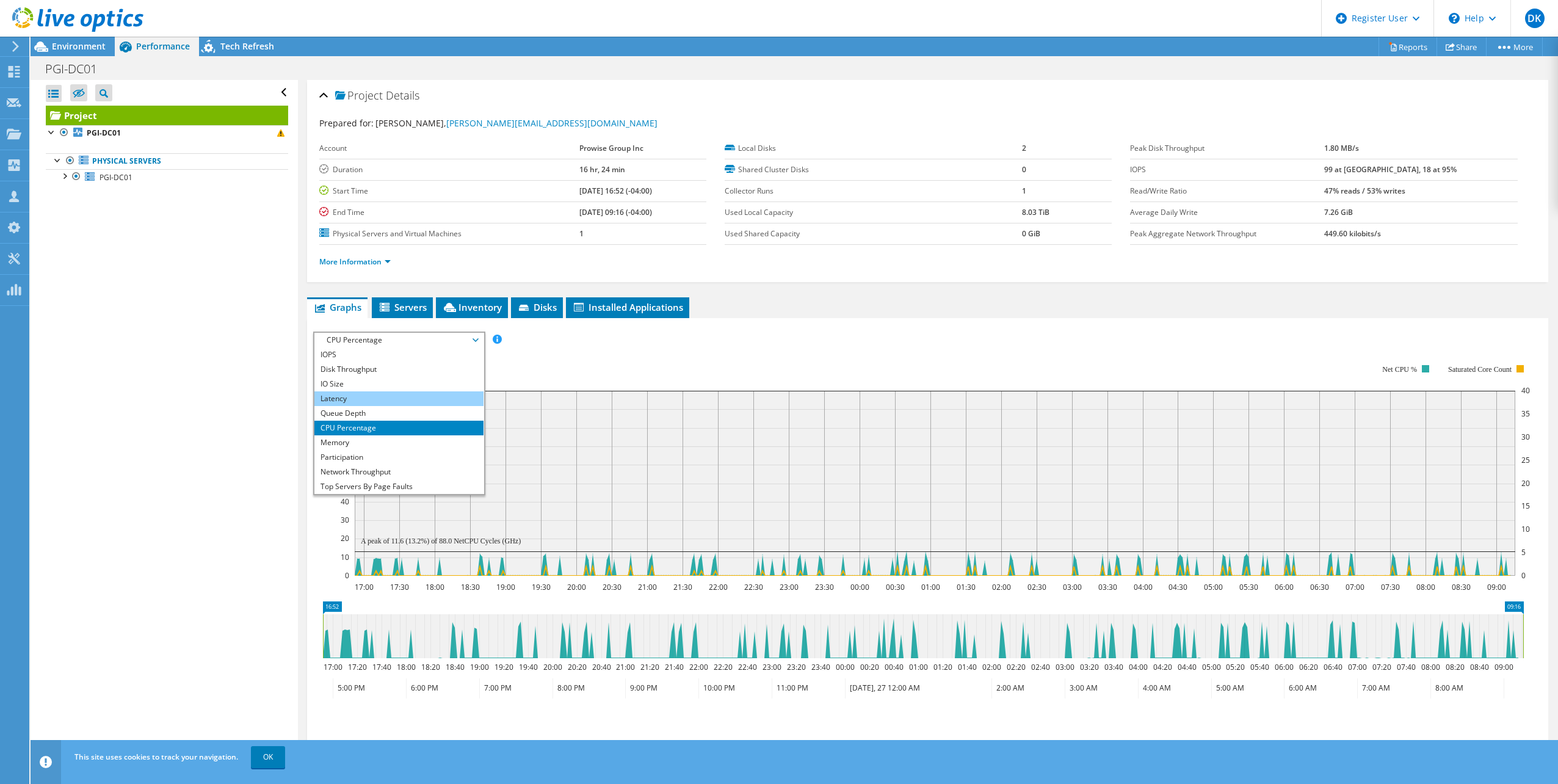
click at [365, 396] on li "Latency" at bounding box center [399, 398] width 170 height 15
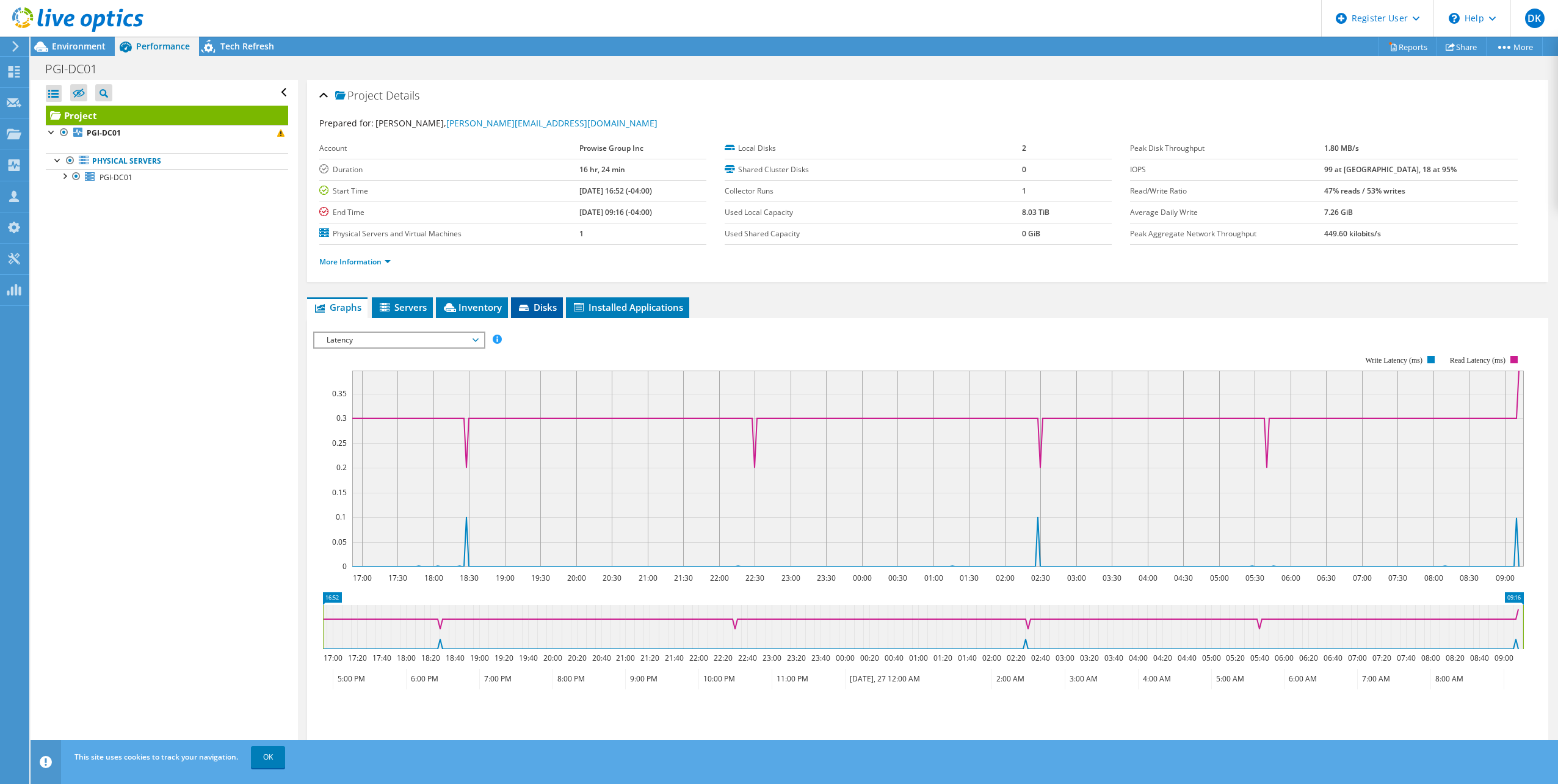
click at [533, 303] on span "Disks" at bounding box center [537, 307] width 40 height 12
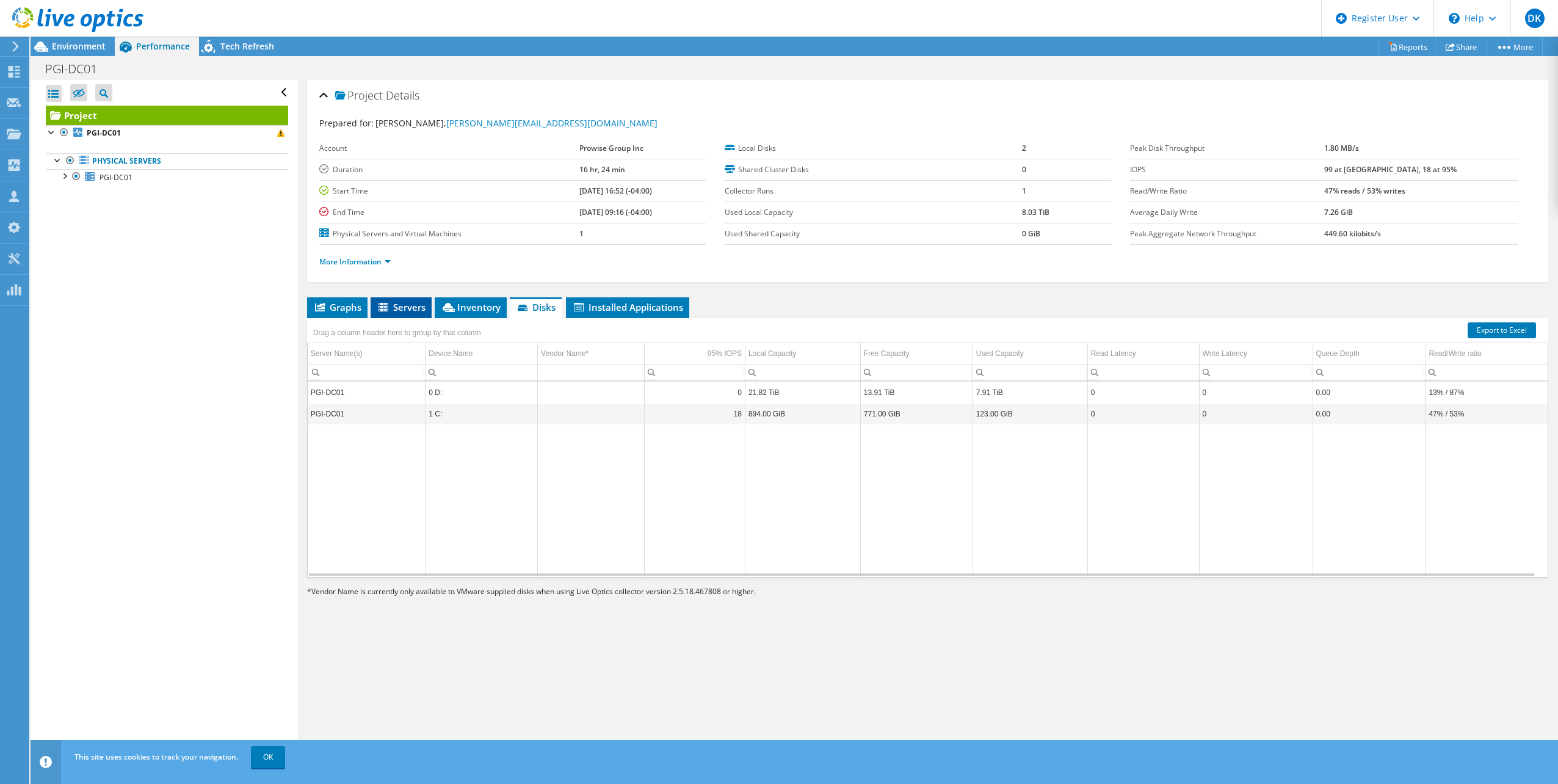
click at [414, 309] on span "Servers" at bounding box center [401, 307] width 49 height 12
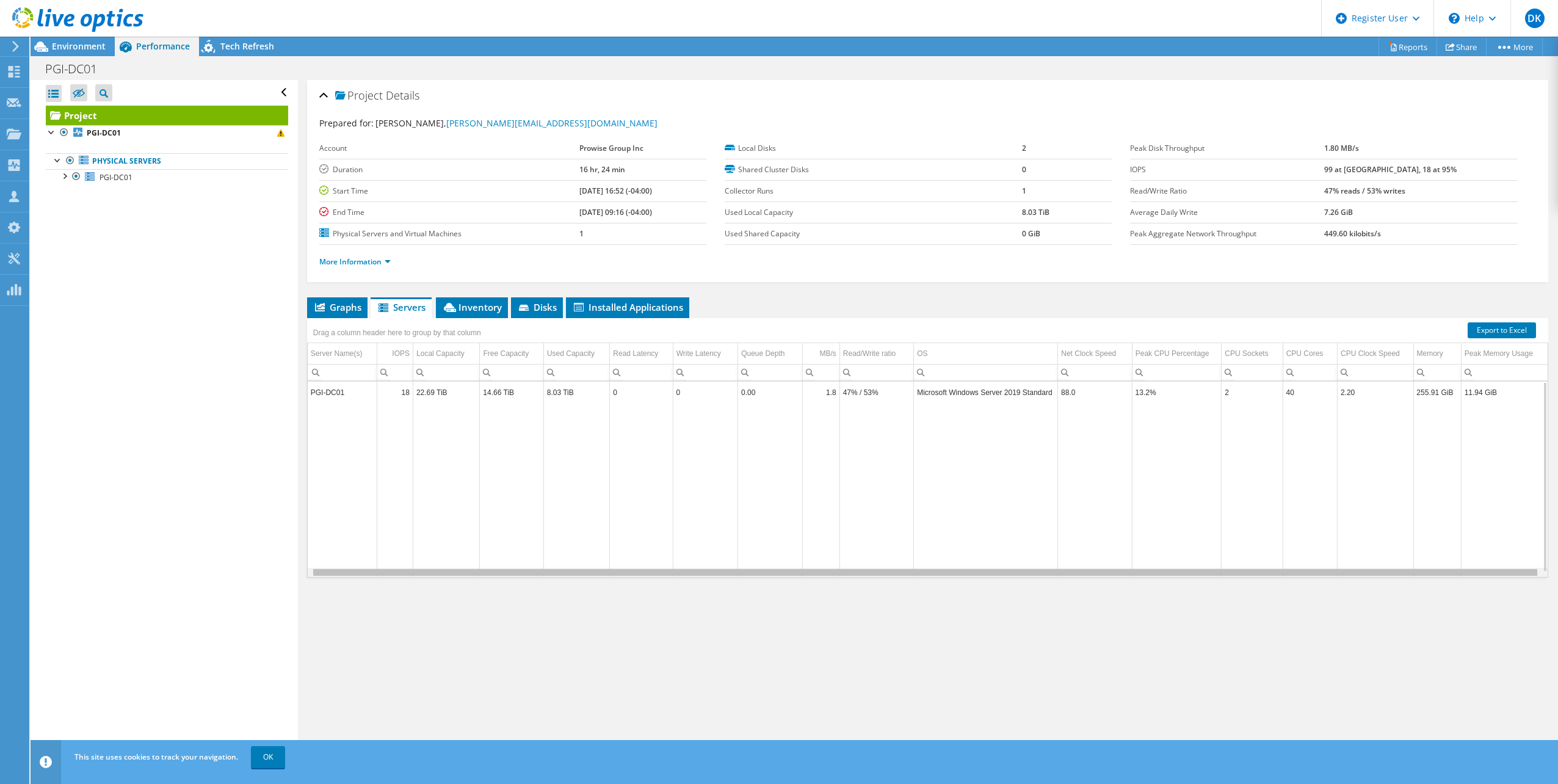
scroll to position [0, 4]
drag, startPoint x: 693, startPoint y: 574, endPoint x: 844, endPoint y: 591, distance: 152.0
click at [844, 591] on body "DK Dell User [PERSON_NAME] [PERSON_NAME][EMAIL_ADDRESS][PERSON_NAME][DOMAIN_NAM…" at bounding box center [779, 392] width 1558 height 784
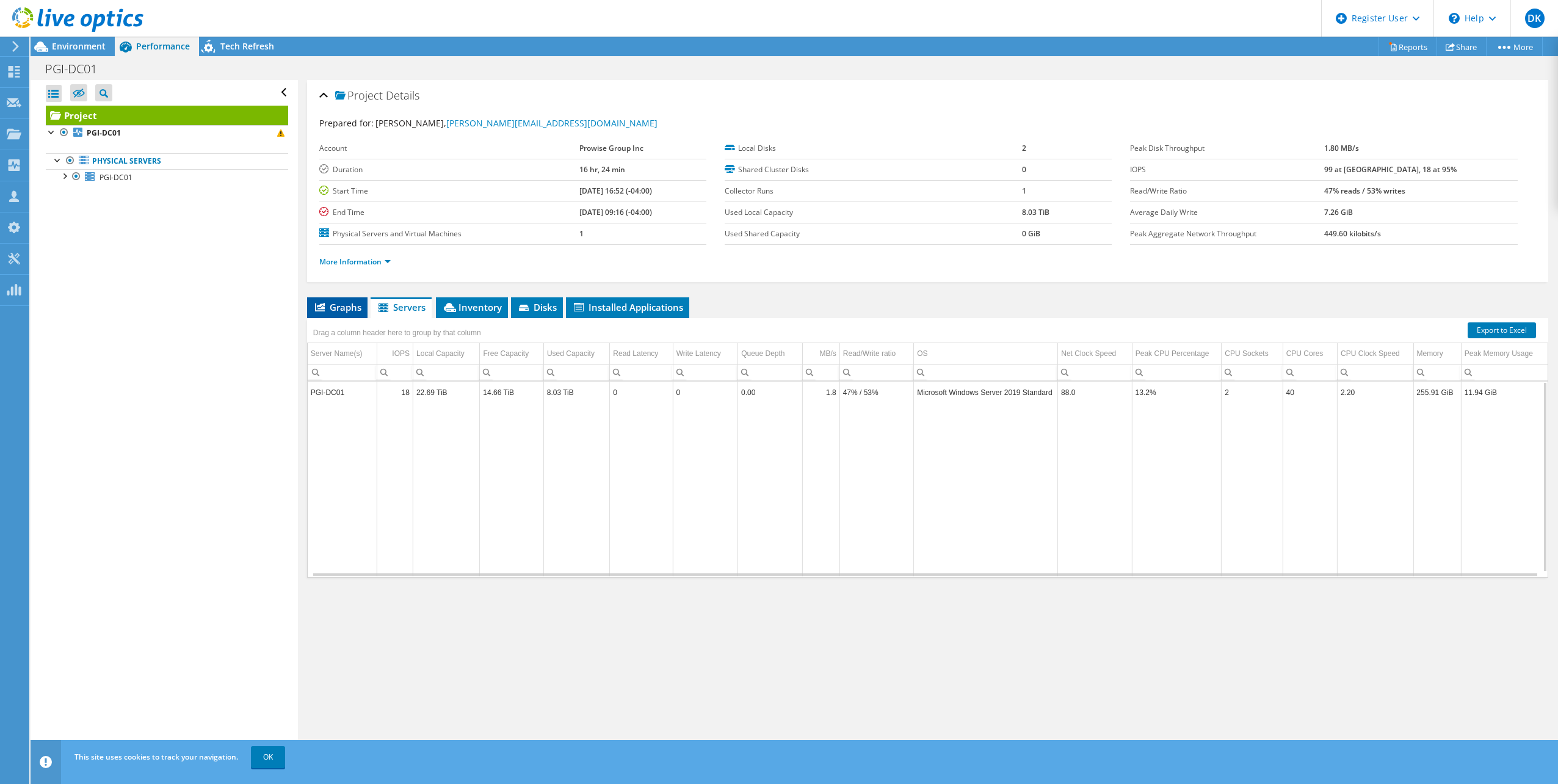
click at [337, 305] on span "Graphs" at bounding box center [337, 307] width 49 height 12
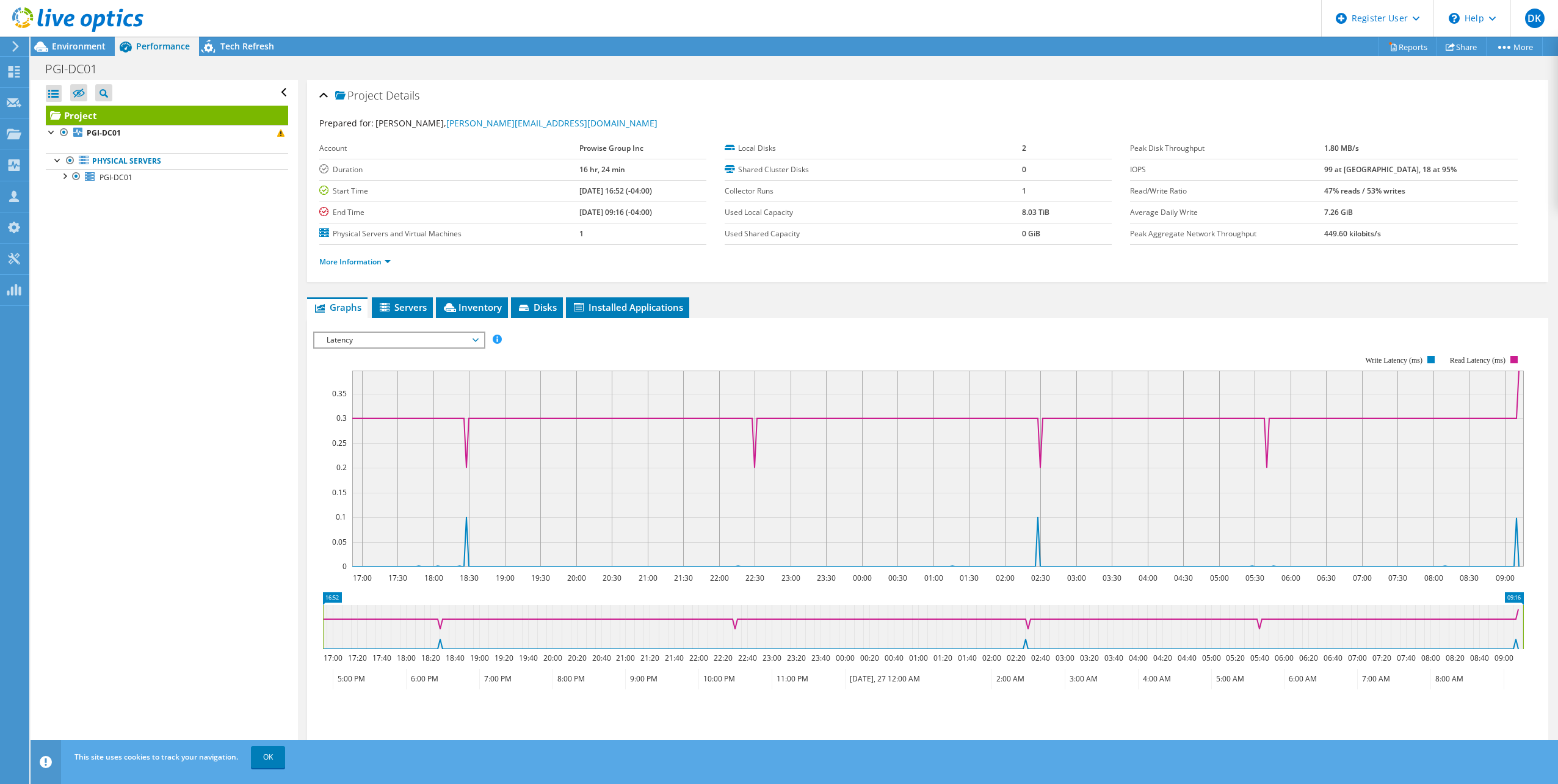
click at [410, 341] on span "Latency" at bounding box center [399, 340] width 157 height 15
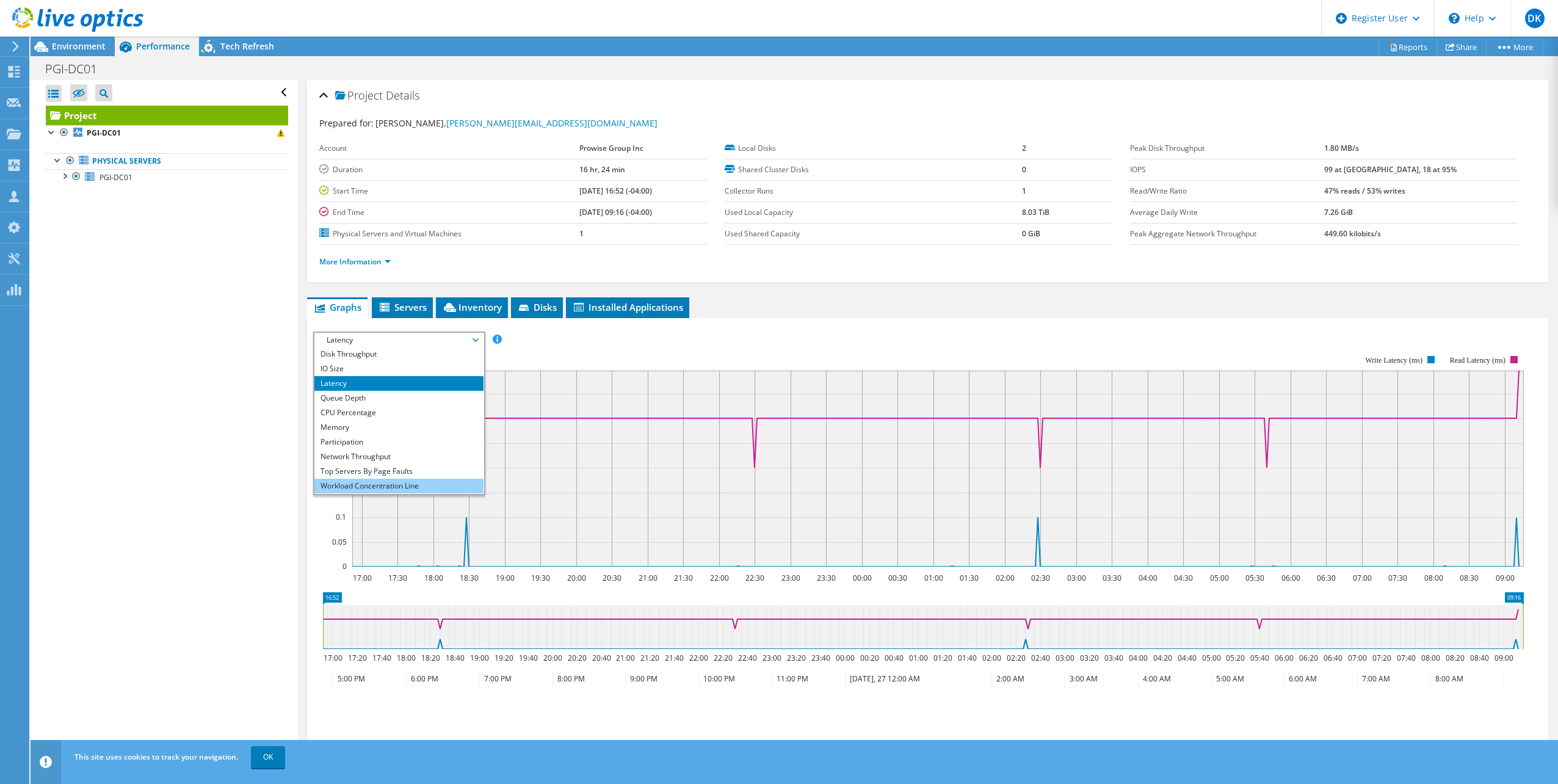
scroll to position [0, 0]
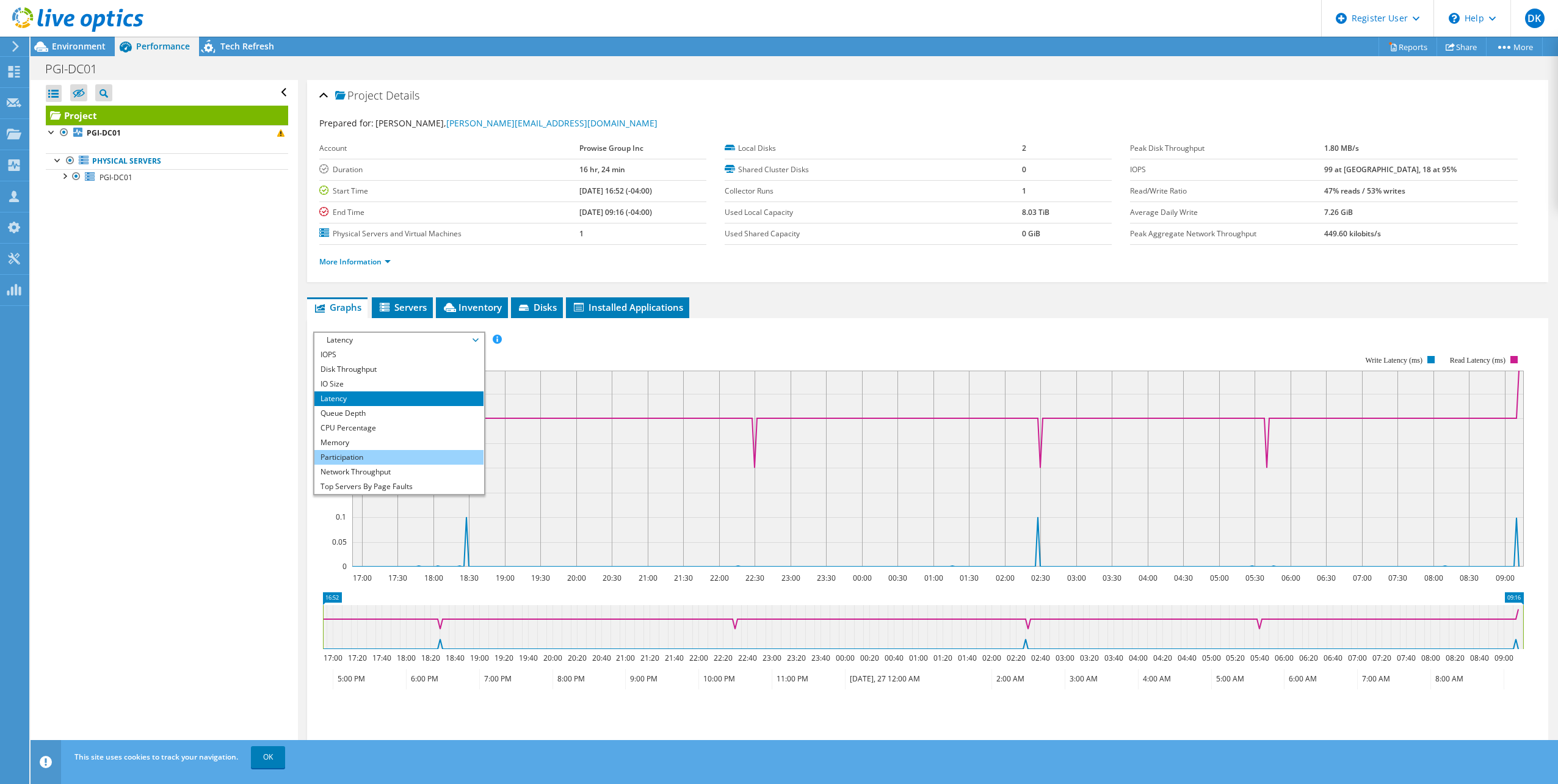
click at [358, 454] on li "Participation" at bounding box center [399, 457] width 170 height 15
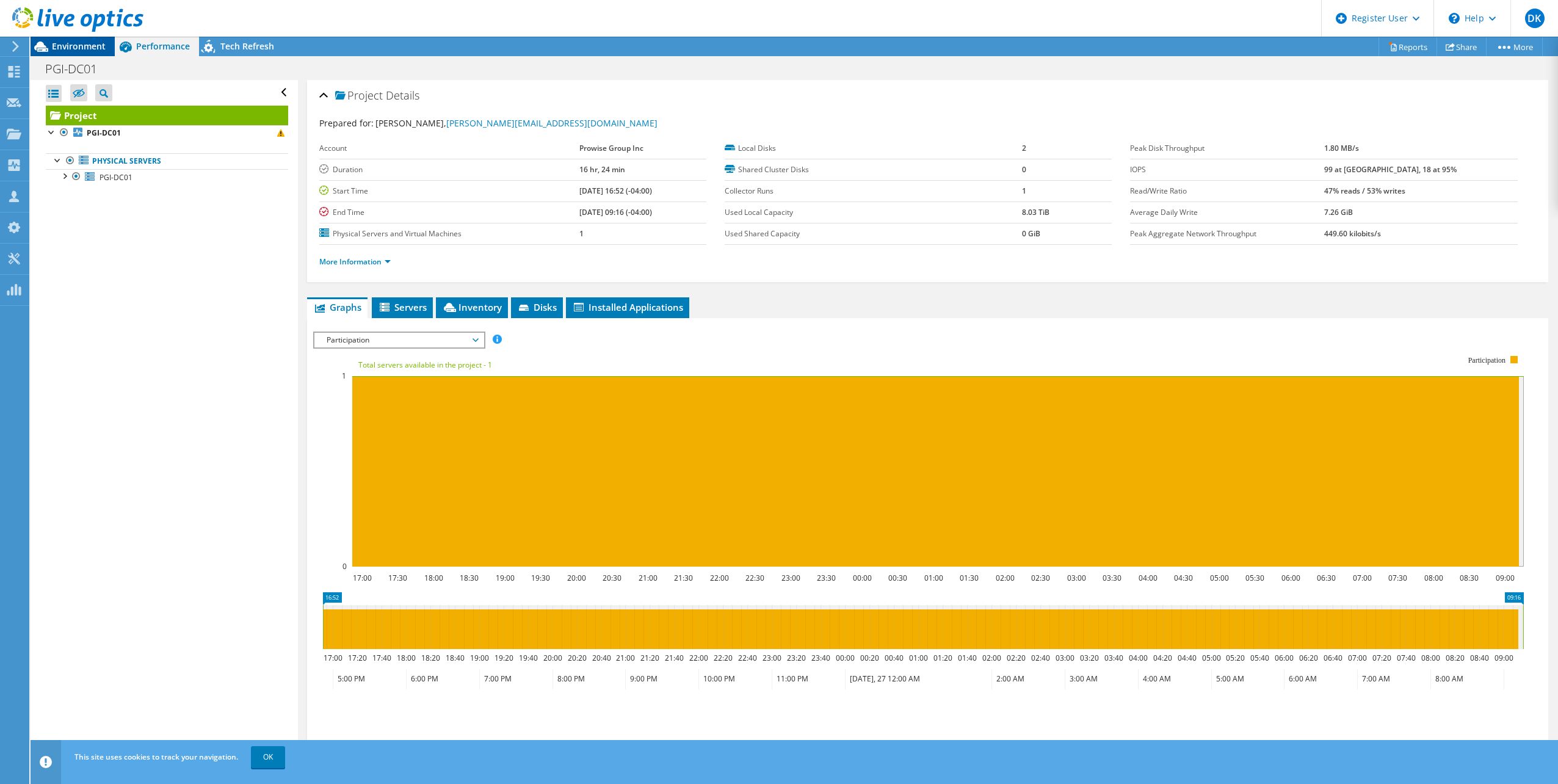
click at [74, 47] on span "Environment" at bounding box center [79, 46] width 54 height 11
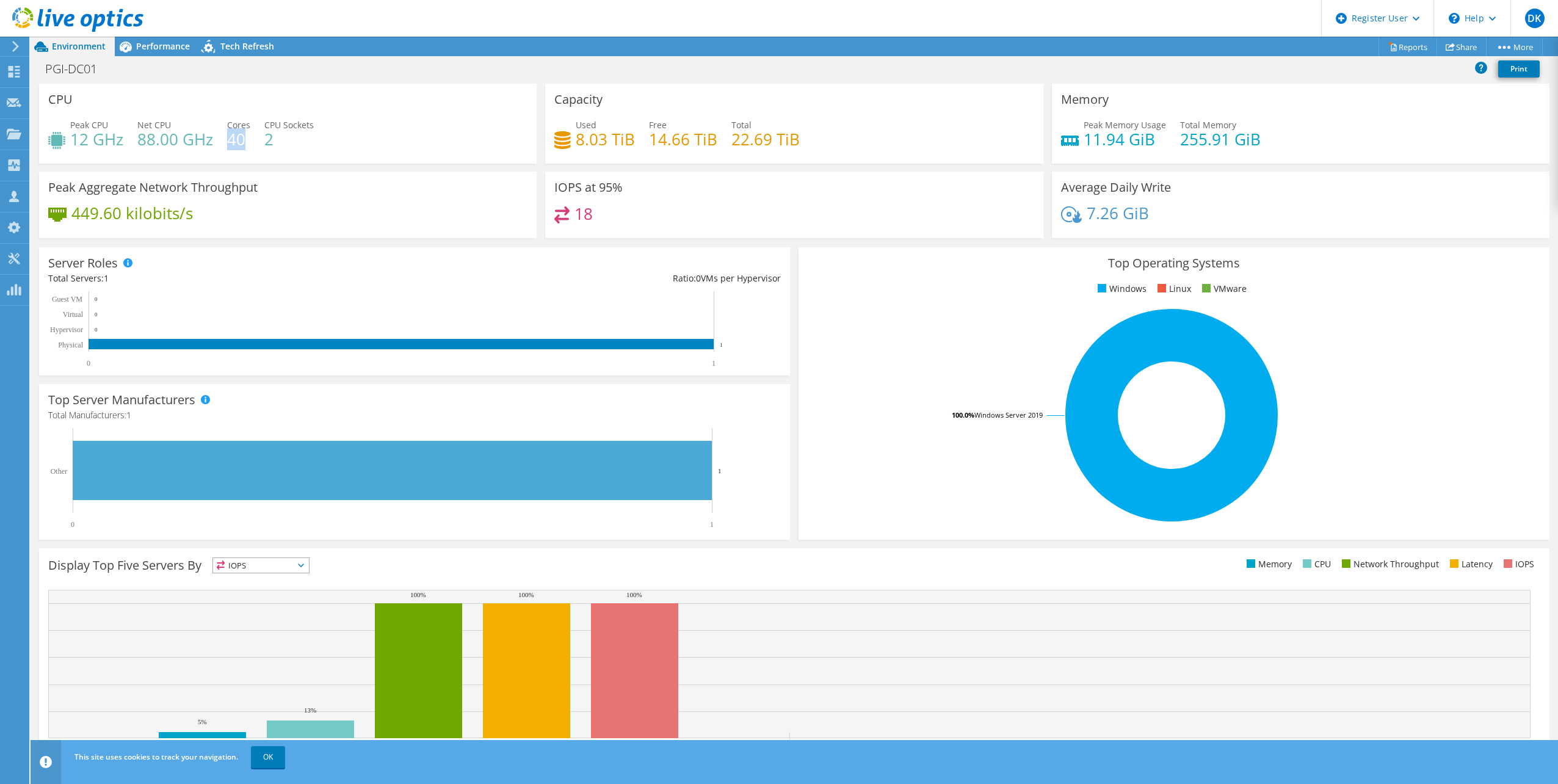
drag, startPoint x: 229, startPoint y: 141, endPoint x: 241, endPoint y: 141, distance: 12.0
click at [241, 141] on h4 "40" at bounding box center [238, 139] width 23 height 13
click at [254, 146] on div "Peak CPU 12 GHz Net CPU 88.00 GHz Cores 40 CPU Sockets 2" at bounding box center [288, 138] width 480 height 40
drag, startPoint x: 246, startPoint y: 137, endPoint x: 223, endPoint y: 141, distance: 23.3
click at [223, 141] on div "Peak CPU 12 GHz Net CPU 88.00 GHz Cores 40 CPU Sockets 2" at bounding box center [288, 138] width 480 height 40
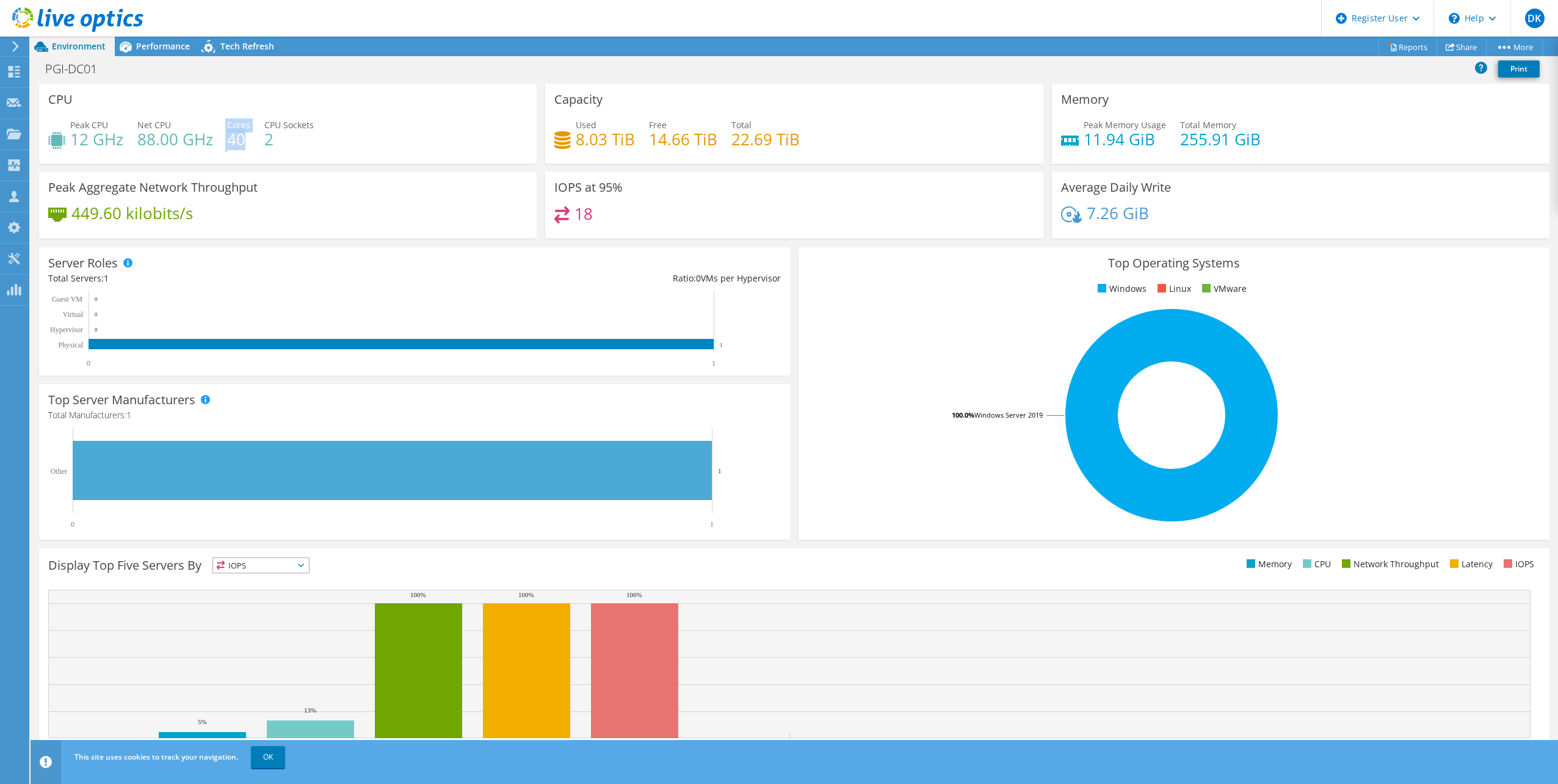
drag, startPoint x: 223, startPoint y: 141, endPoint x: 240, endPoint y: 145, distance: 17.5
click at [240, 145] on h4 "40" at bounding box center [238, 139] width 23 height 13
drag, startPoint x: 253, startPoint y: 137, endPoint x: 231, endPoint y: 142, distance: 22.6
click at [231, 142] on div "Peak CPU 12 GHz Net CPU 88.00 GHz Cores 40 CPU Sockets 2" at bounding box center [288, 138] width 480 height 40
